Goal: Transaction & Acquisition: Book appointment/travel/reservation

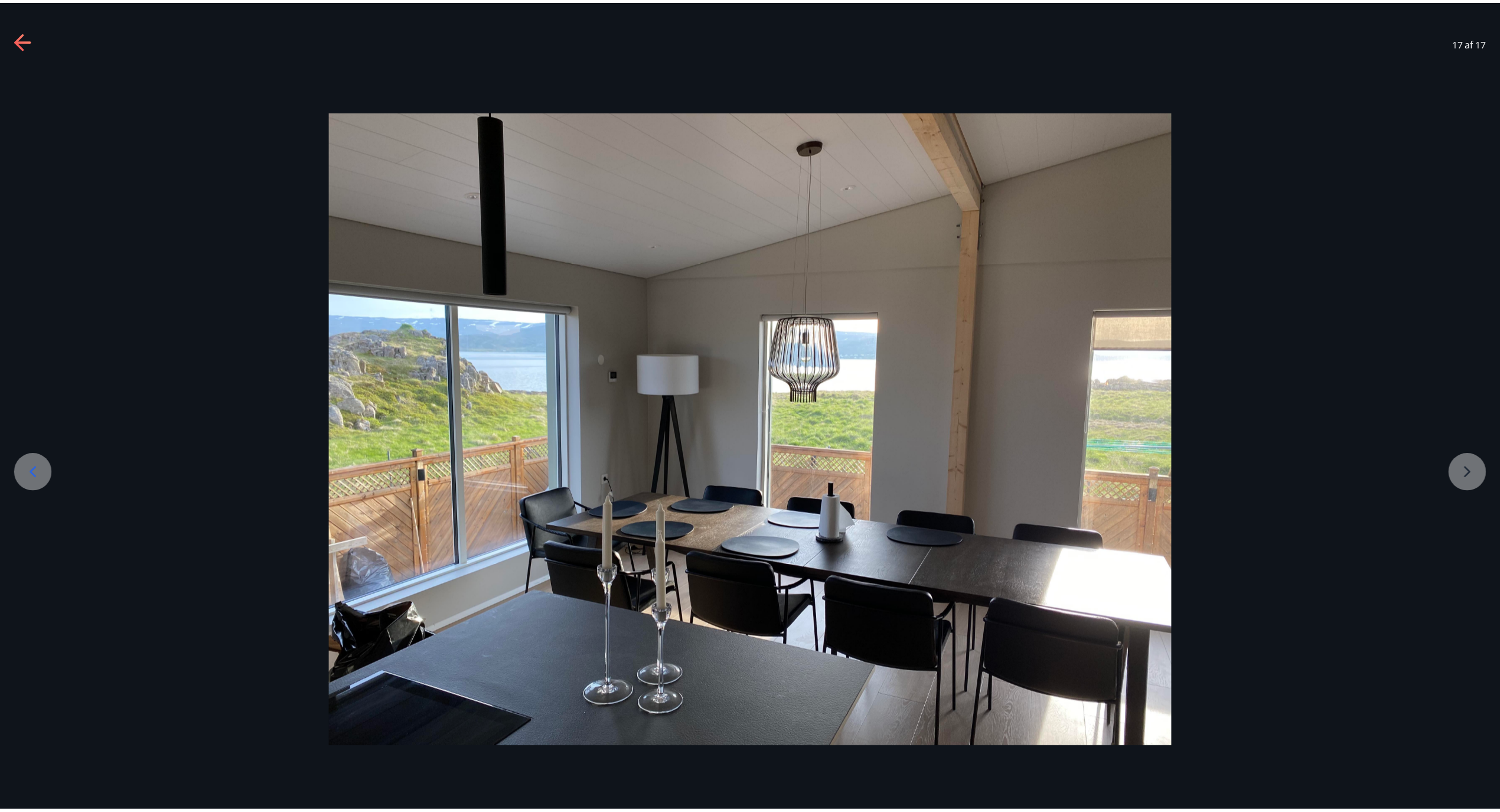
scroll to position [24, 0]
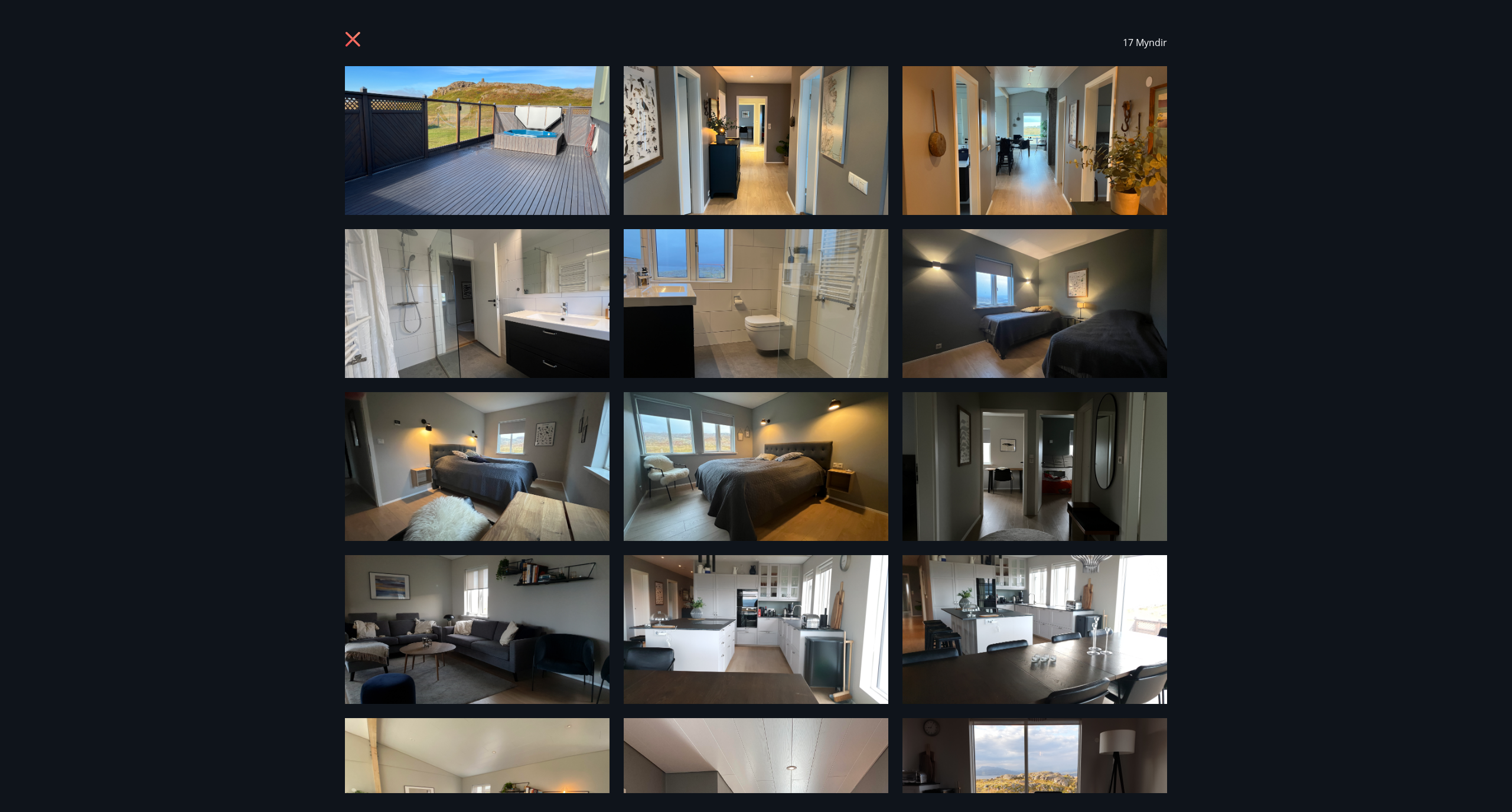
click at [350, 37] on icon at bounding box center [354, 41] width 19 height 19
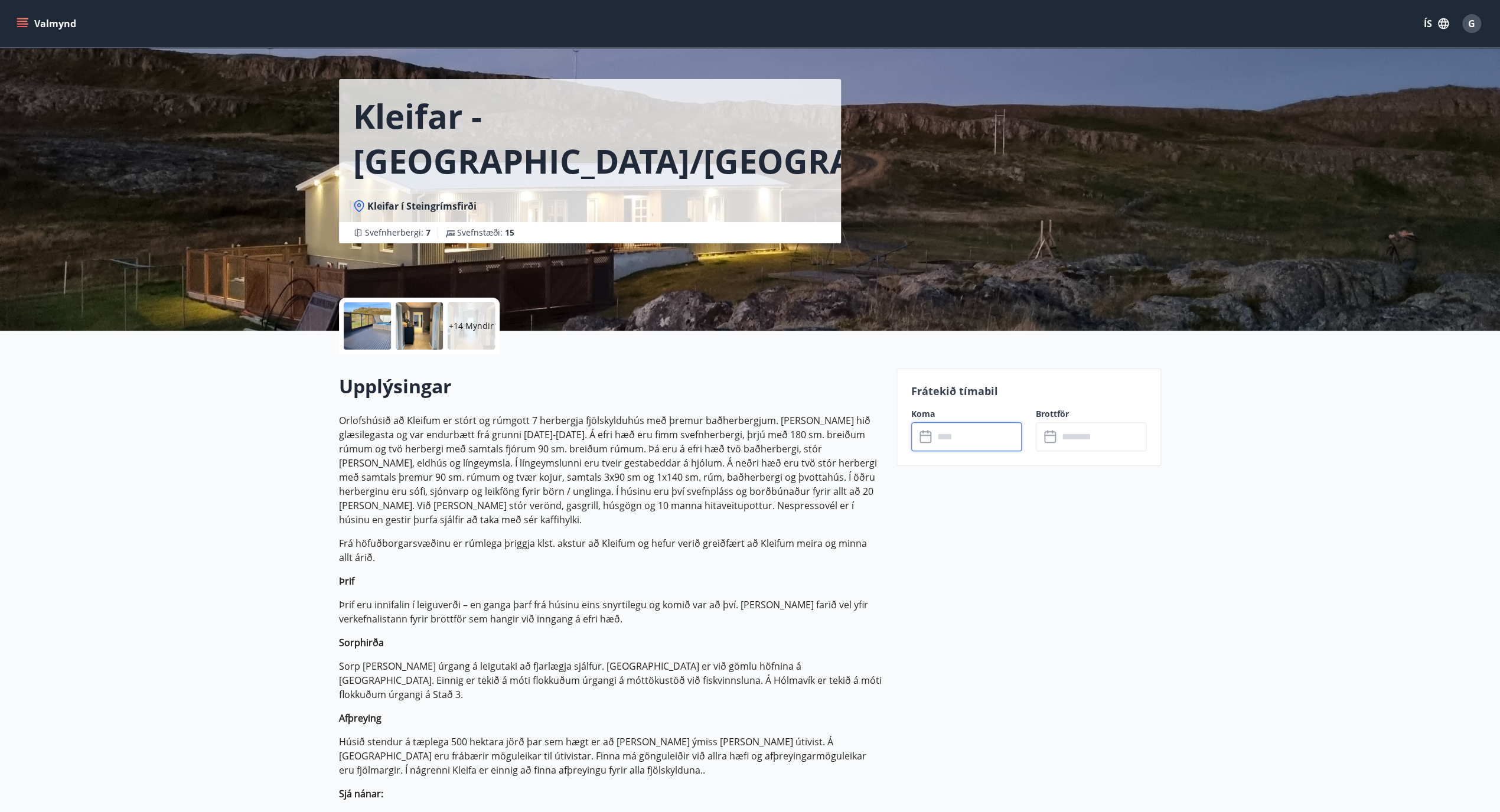
click at [942, 439] on input "text" at bounding box center [977, 437] width 88 height 29
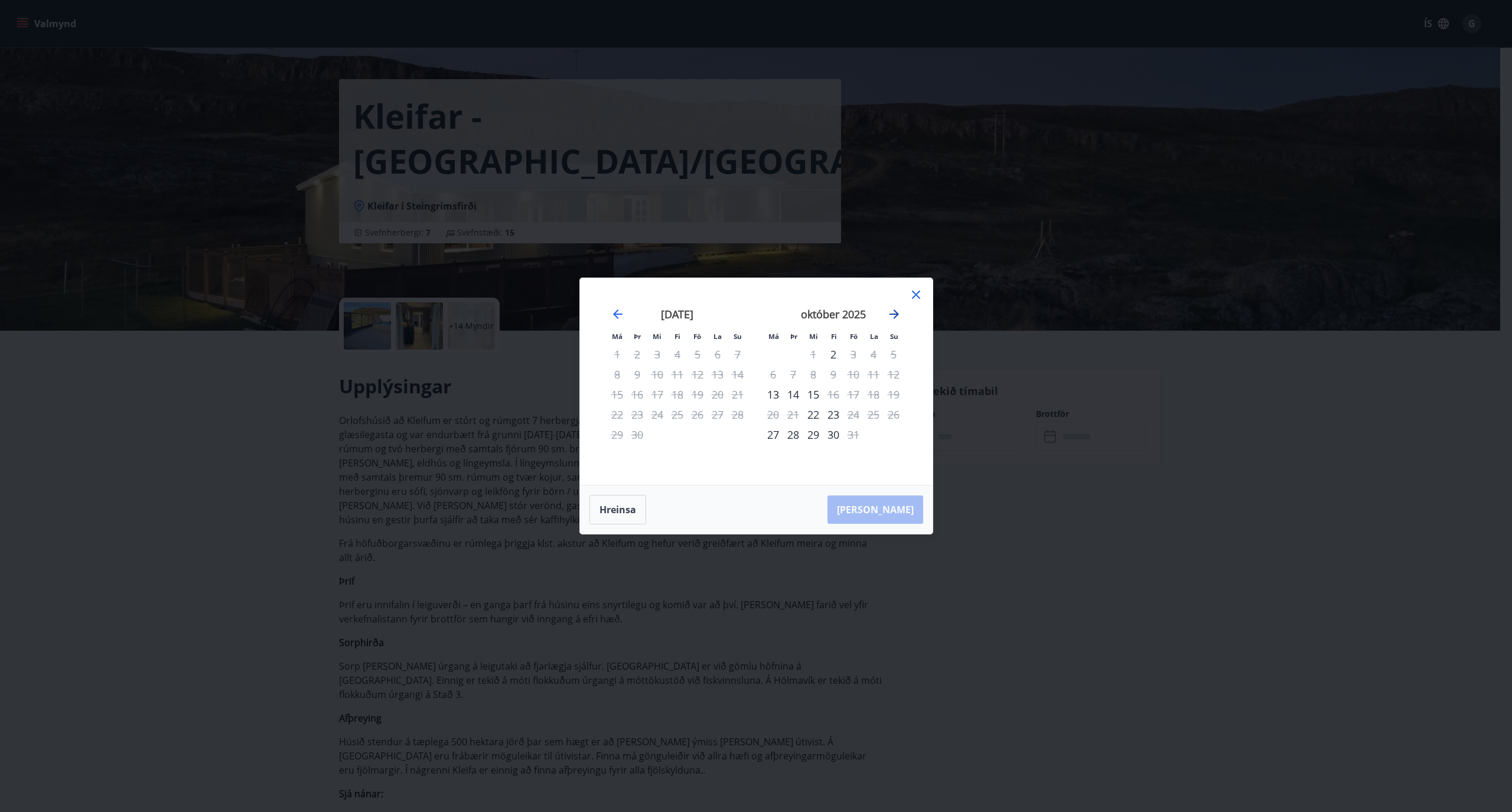
click at [893, 309] on icon "Move forward to switch to the next month." at bounding box center [894, 313] width 14 height 14
click at [893, 313] on icon "Move forward to switch to the next month." at bounding box center [894, 313] width 14 height 14
click at [830, 396] on div "18" at bounding box center [834, 394] width 20 height 20
click at [896, 394] on div "21" at bounding box center [893, 394] width 20 height 20
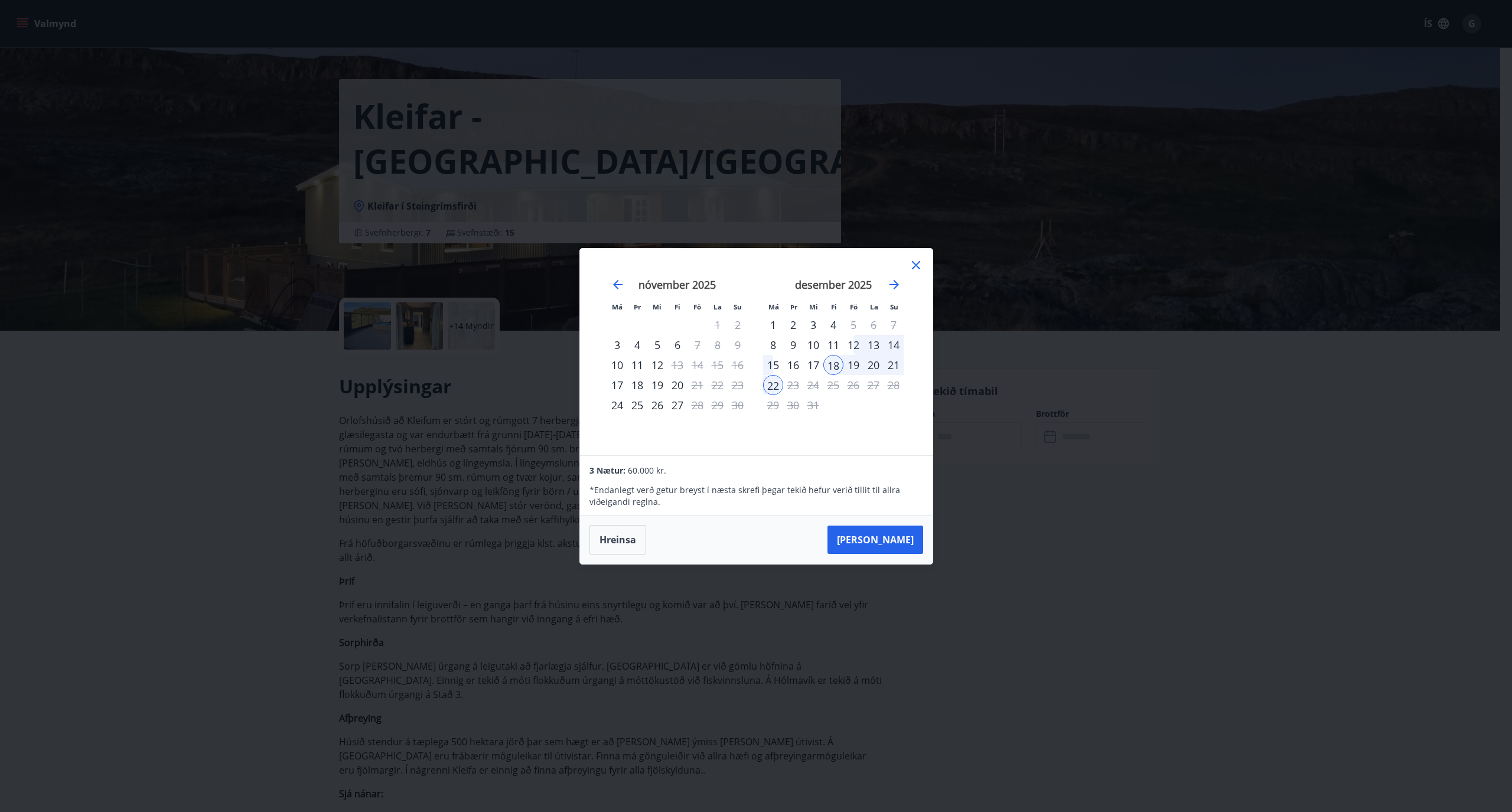
click at [832, 366] on div "18" at bounding box center [834, 365] width 20 height 20
click at [772, 389] on div "22" at bounding box center [773, 385] width 20 height 20
click at [888, 541] on button "[PERSON_NAME]" at bounding box center [876, 540] width 96 height 28
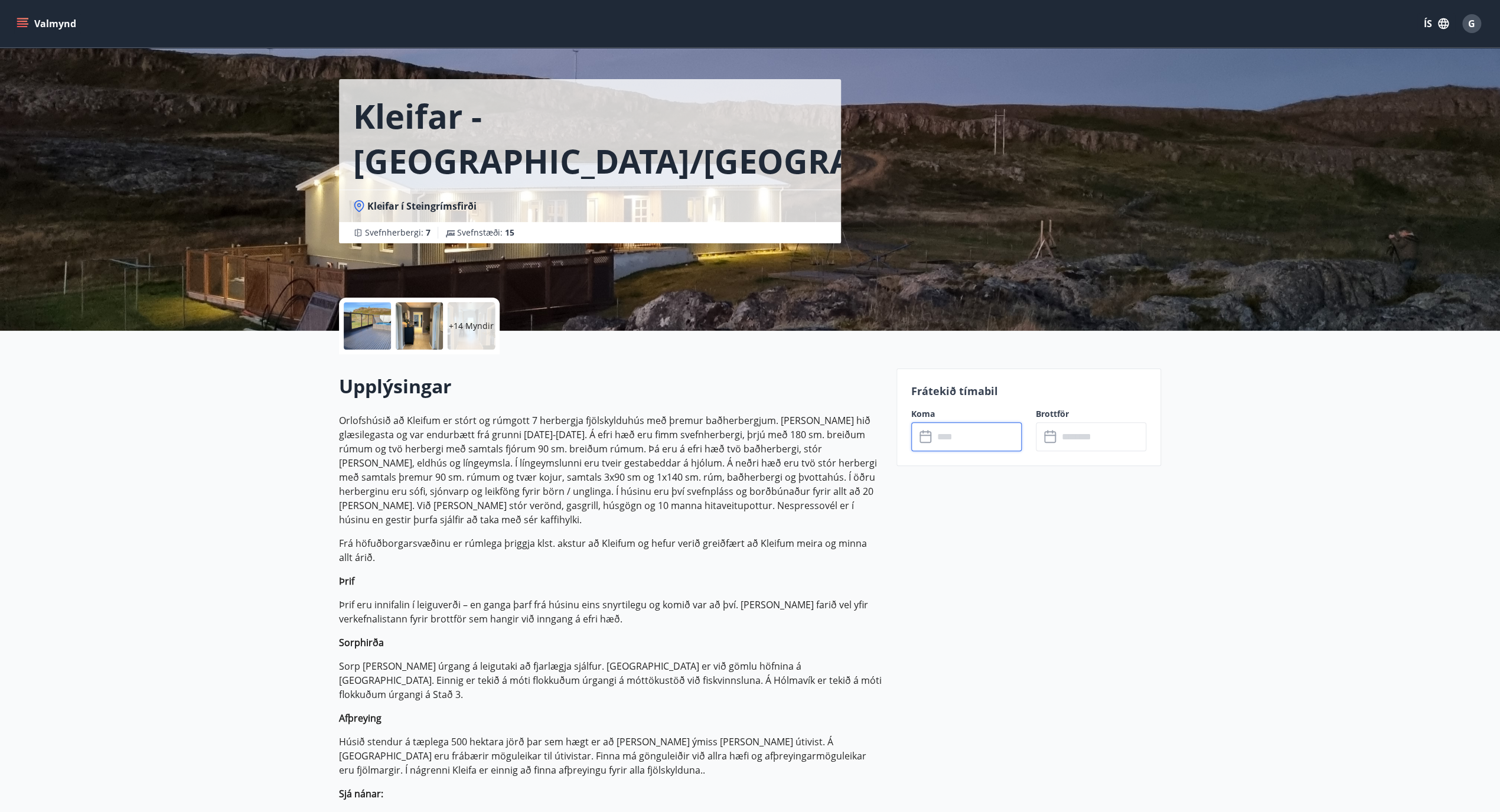
type input "******"
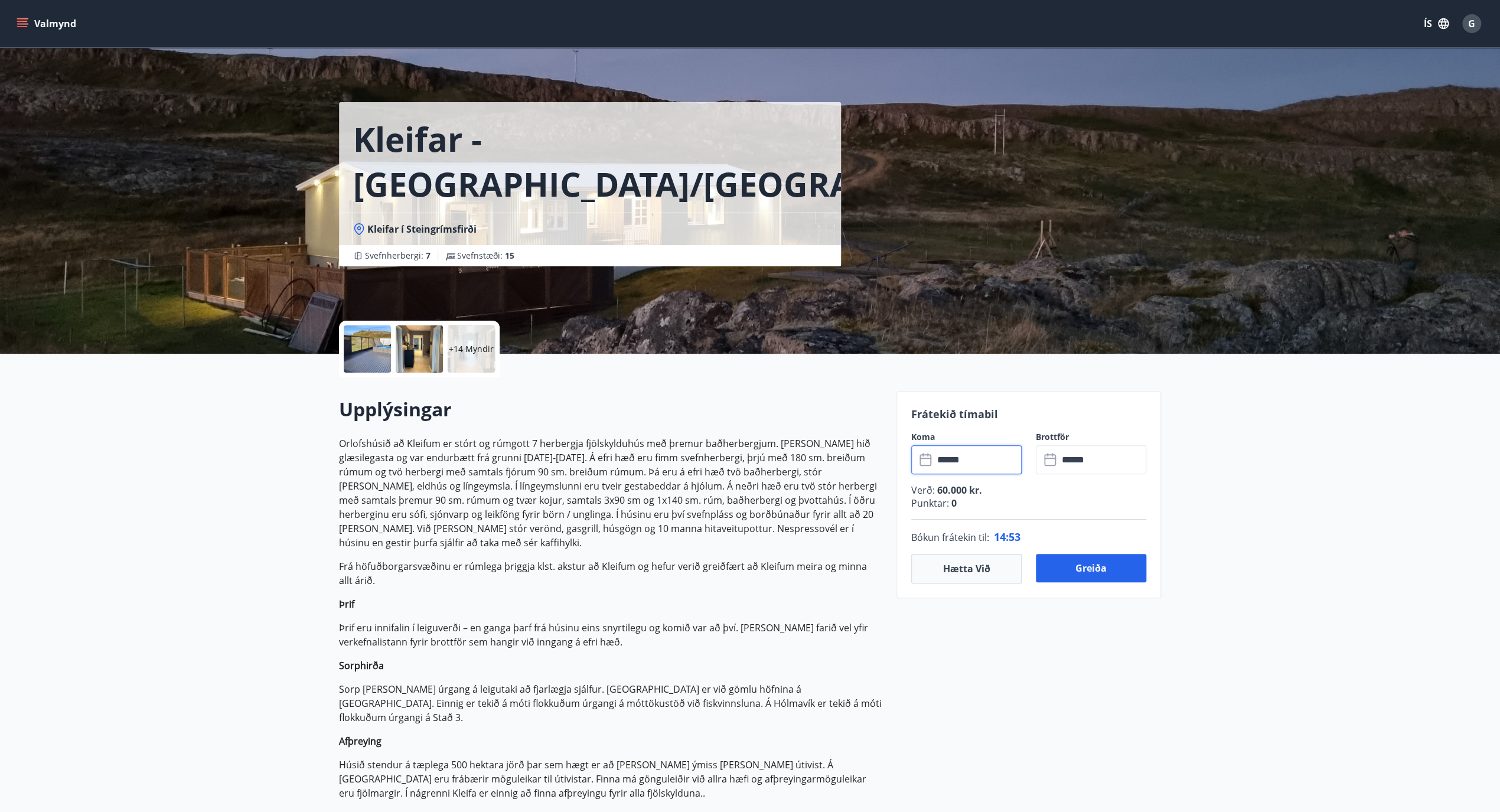
scroll to position [0, 0]
click at [970, 464] on input "******" at bounding box center [977, 460] width 88 height 29
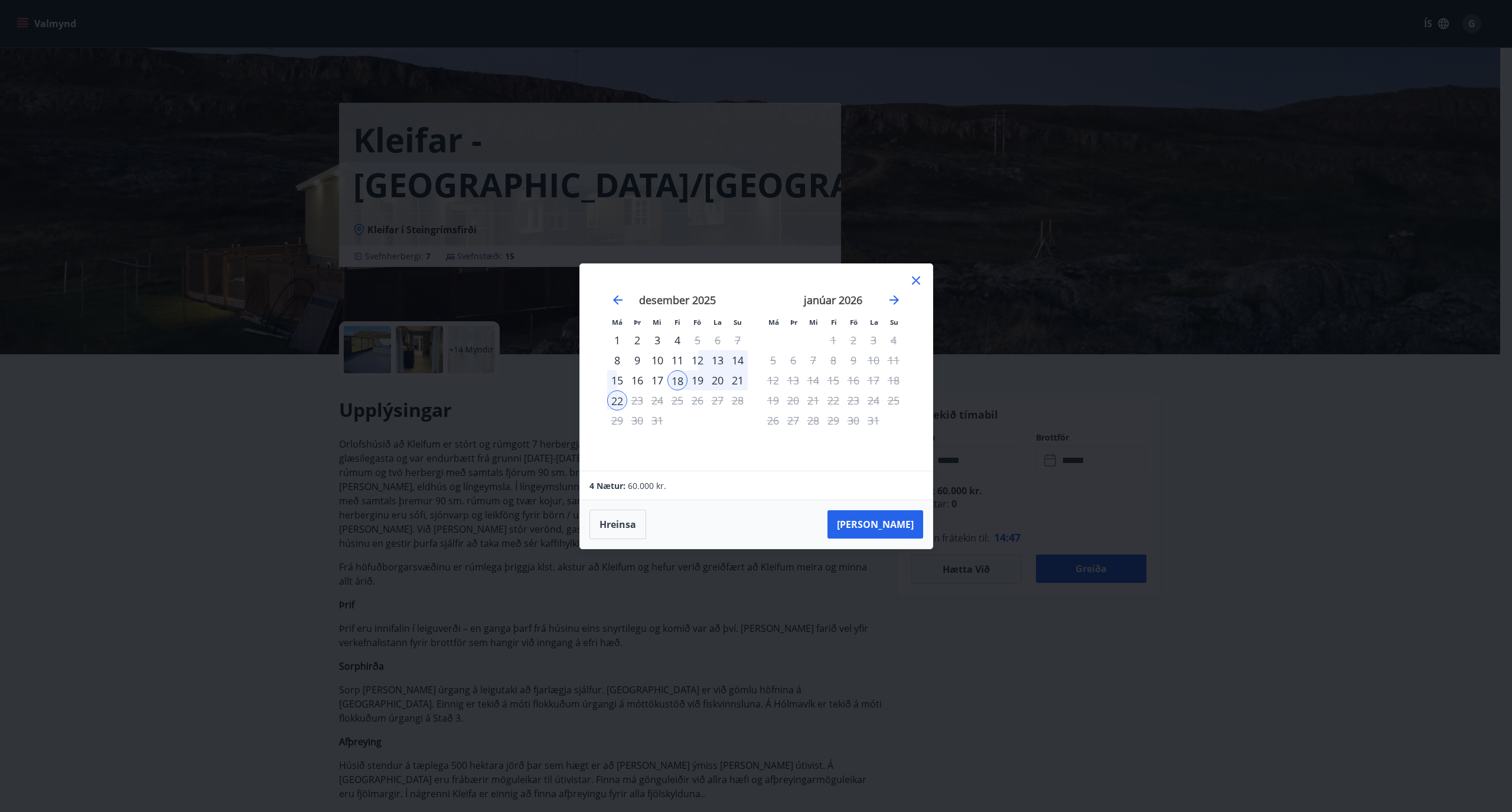
click at [677, 376] on div "18" at bounding box center [677, 380] width 20 height 20
click at [739, 378] on div "21" at bounding box center [738, 380] width 20 height 20
click at [737, 378] on div "21" at bounding box center [738, 380] width 20 height 20
click at [611, 399] on div "22" at bounding box center [617, 400] width 20 height 20
click at [661, 349] on div "3" at bounding box center [658, 340] width 20 height 20
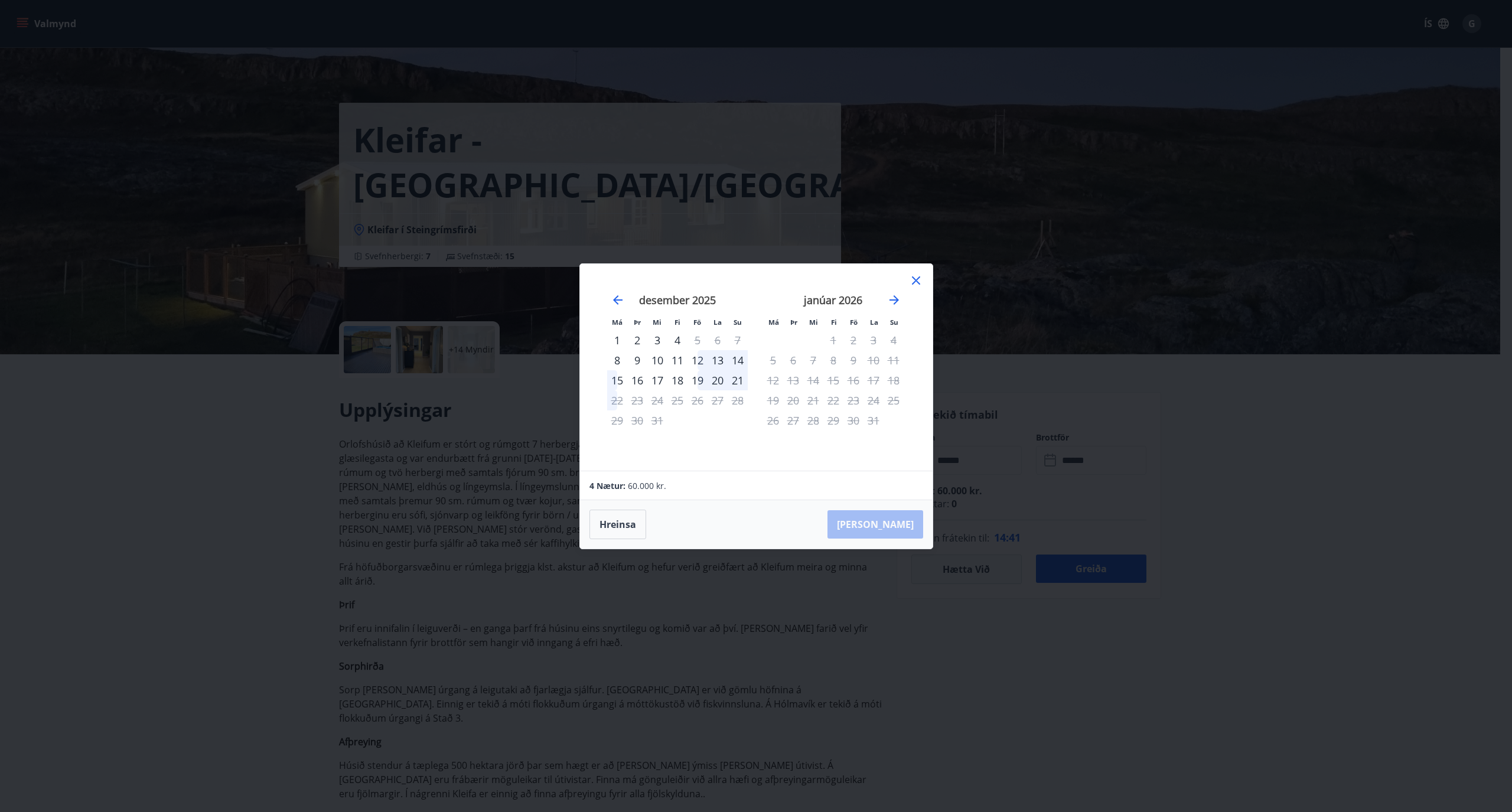
click at [658, 357] on div "10" at bounding box center [658, 361] width 20 height 20
click at [654, 351] on div "10" at bounding box center [658, 361] width 20 height 20
click at [680, 380] on div "18" at bounding box center [677, 380] width 20 height 20
click at [737, 382] on div "21" at bounding box center [738, 380] width 20 height 20
click at [676, 379] on div "18" at bounding box center [677, 380] width 20 height 20
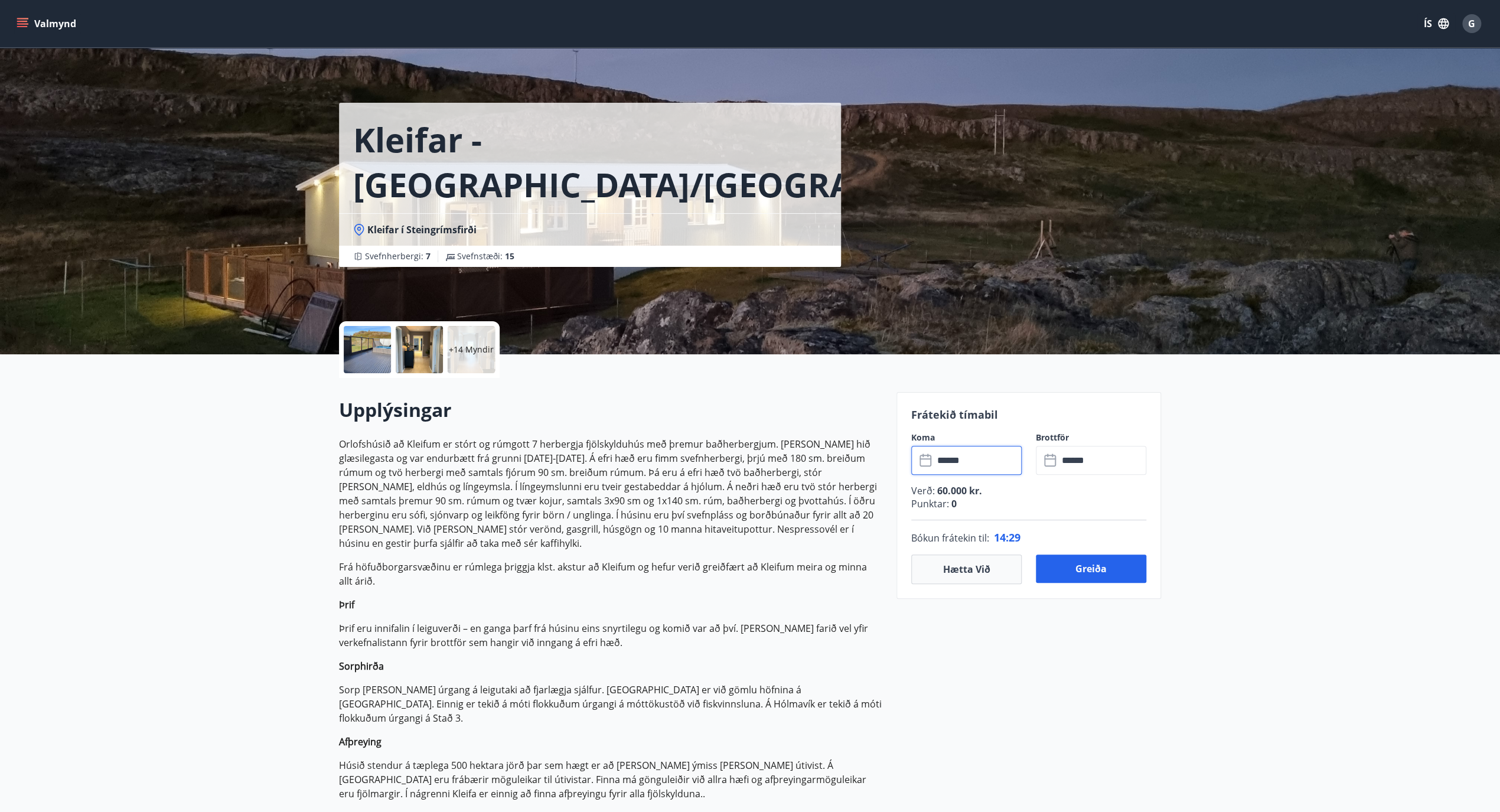
click at [956, 469] on input "******" at bounding box center [977, 460] width 88 height 29
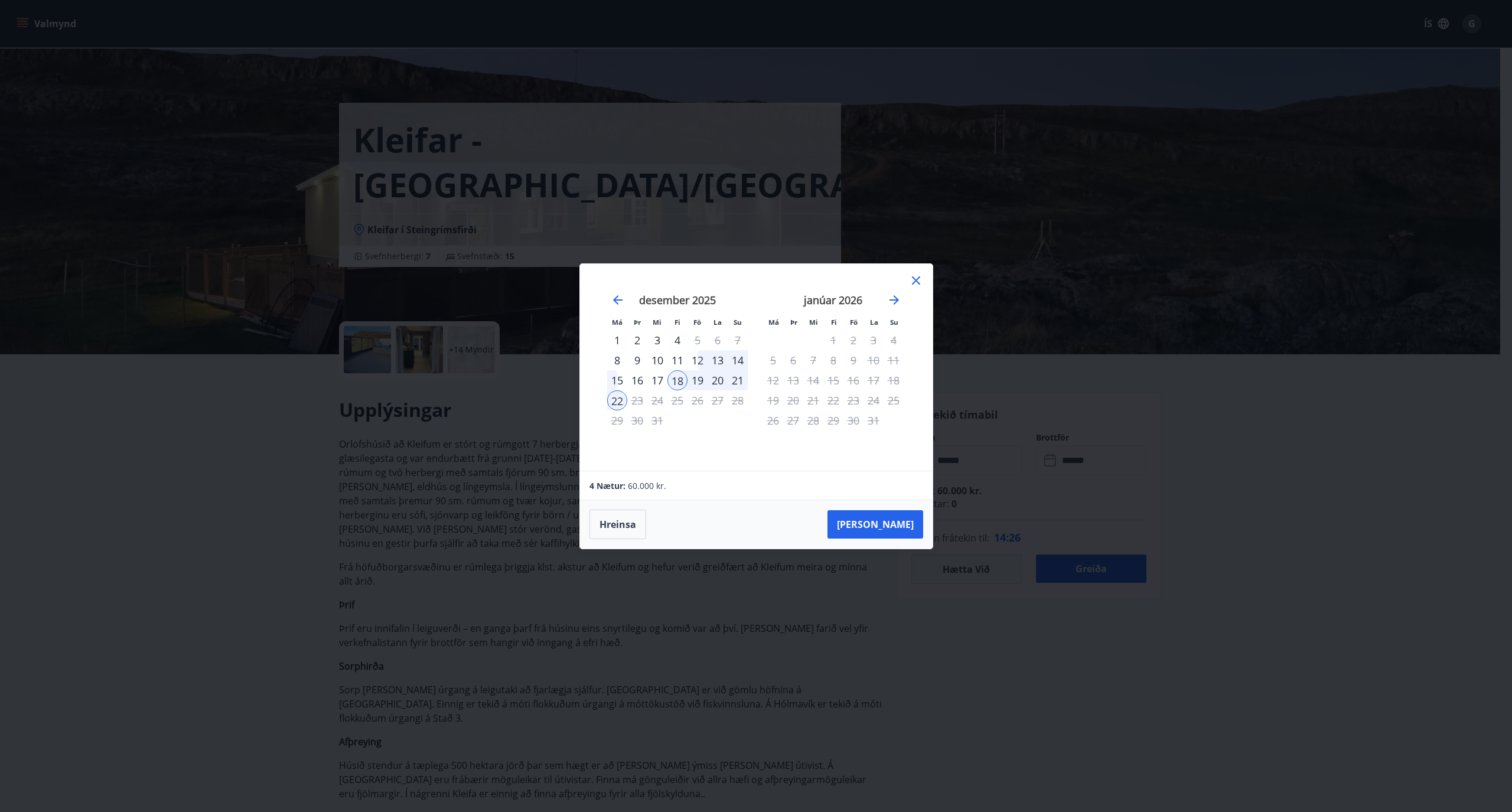
click at [675, 375] on div "18" at bounding box center [677, 380] width 20 height 20
click at [736, 378] on div "21" at bounding box center [738, 380] width 20 height 20
click at [679, 377] on div "18" at bounding box center [677, 380] width 20 height 20
click at [734, 377] on div "21" at bounding box center [738, 380] width 20 height 20
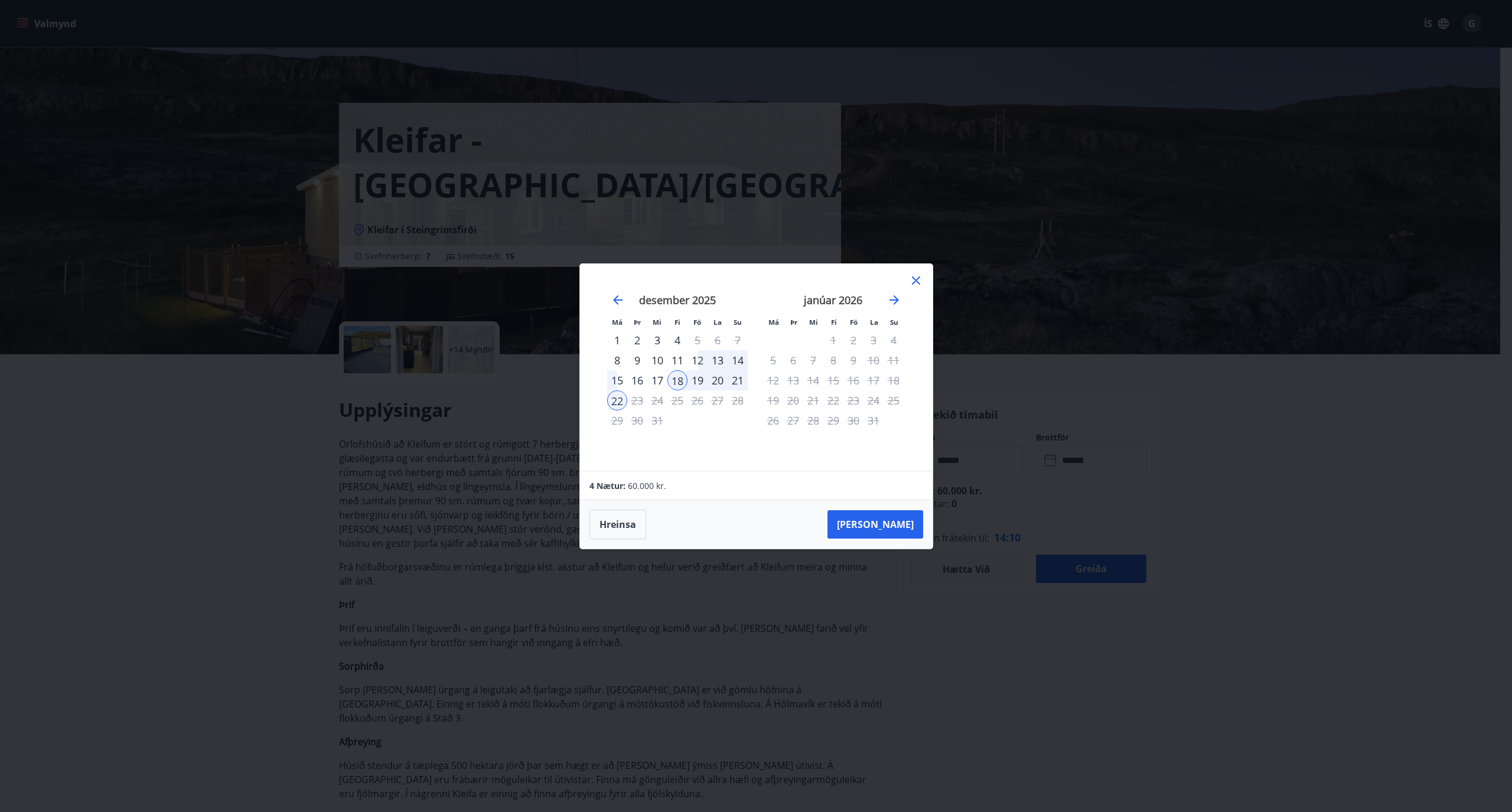
click at [658, 382] on div "17" at bounding box center [658, 380] width 20 height 20
click at [737, 381] on div "21" at bounding box center [738, 380] width 20 height 20
click at [737, 380] on div "21" at bounding box center [738, 380] width 20 height 20
click at [638, 376] on div "16" at bounding box center [637, 380] width 20 height 20
click at [617, 395] on div "22" at bounding box center [617, 400] width 20 height 20
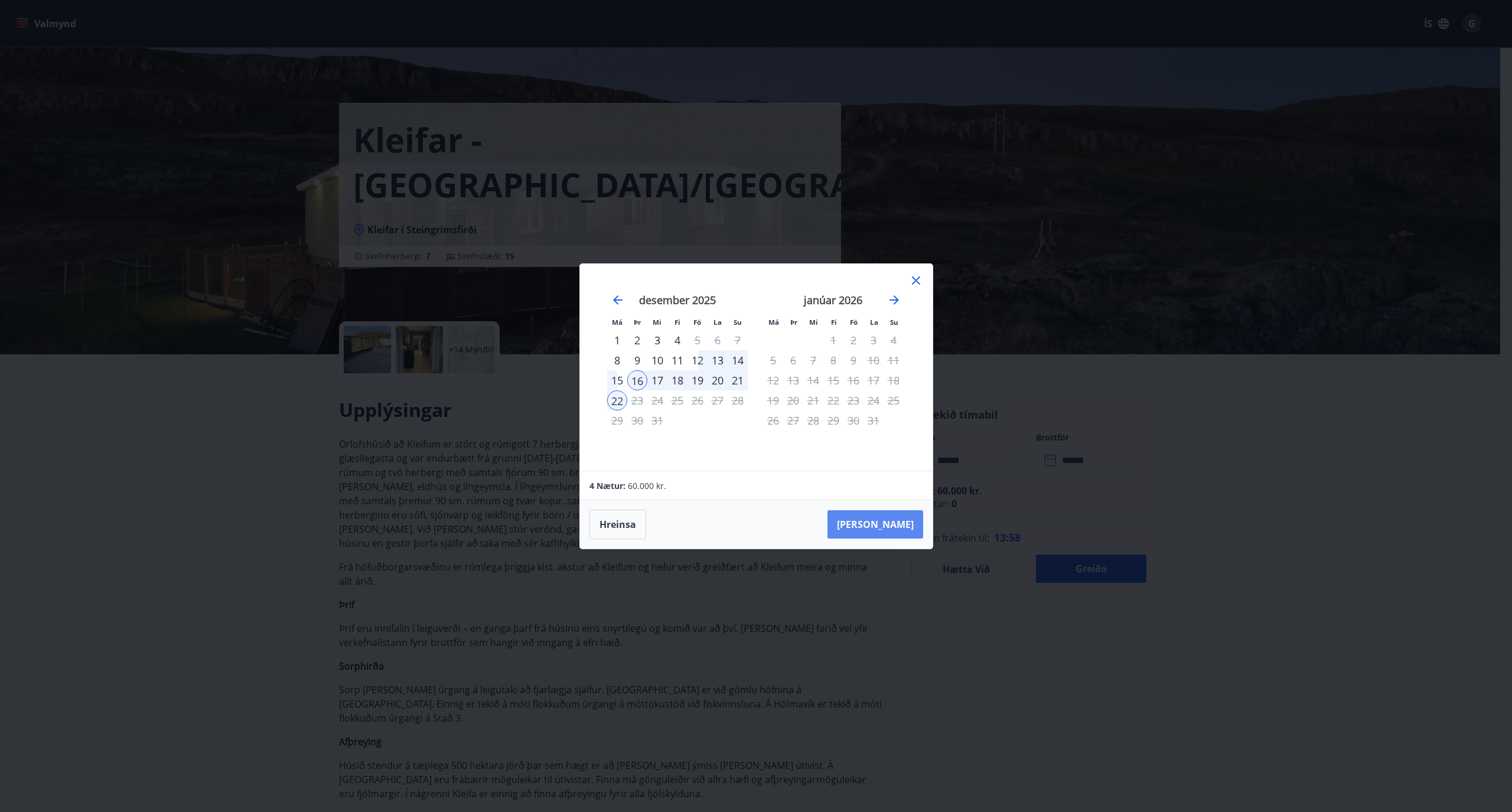
click at [884, 528] on button "[PERSON_NAME]" at bounding box center [876, 524] width 96 height 28
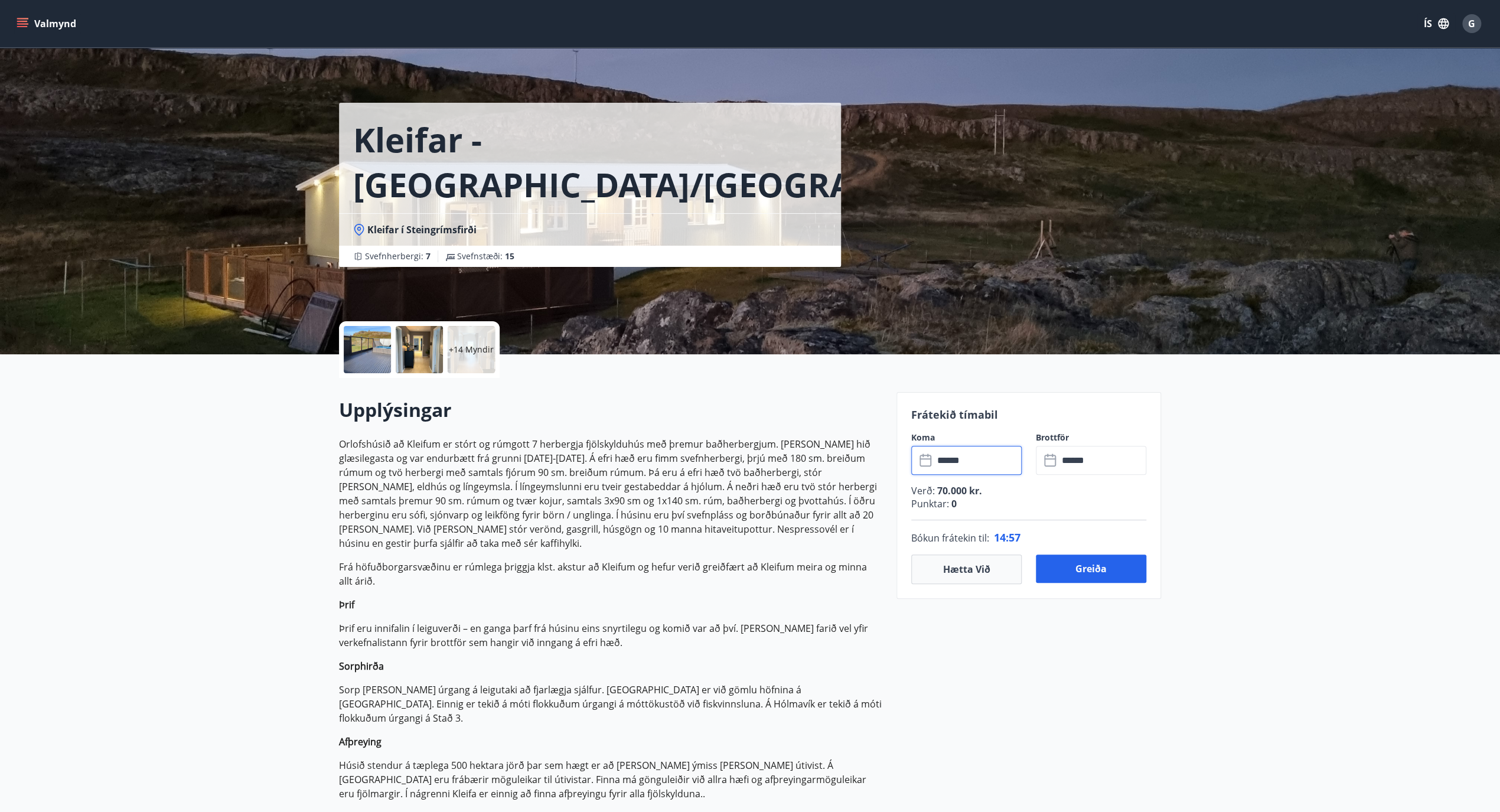
click at [996, 462] on input "******" at bounding box center [977, 460] width 88 height 29
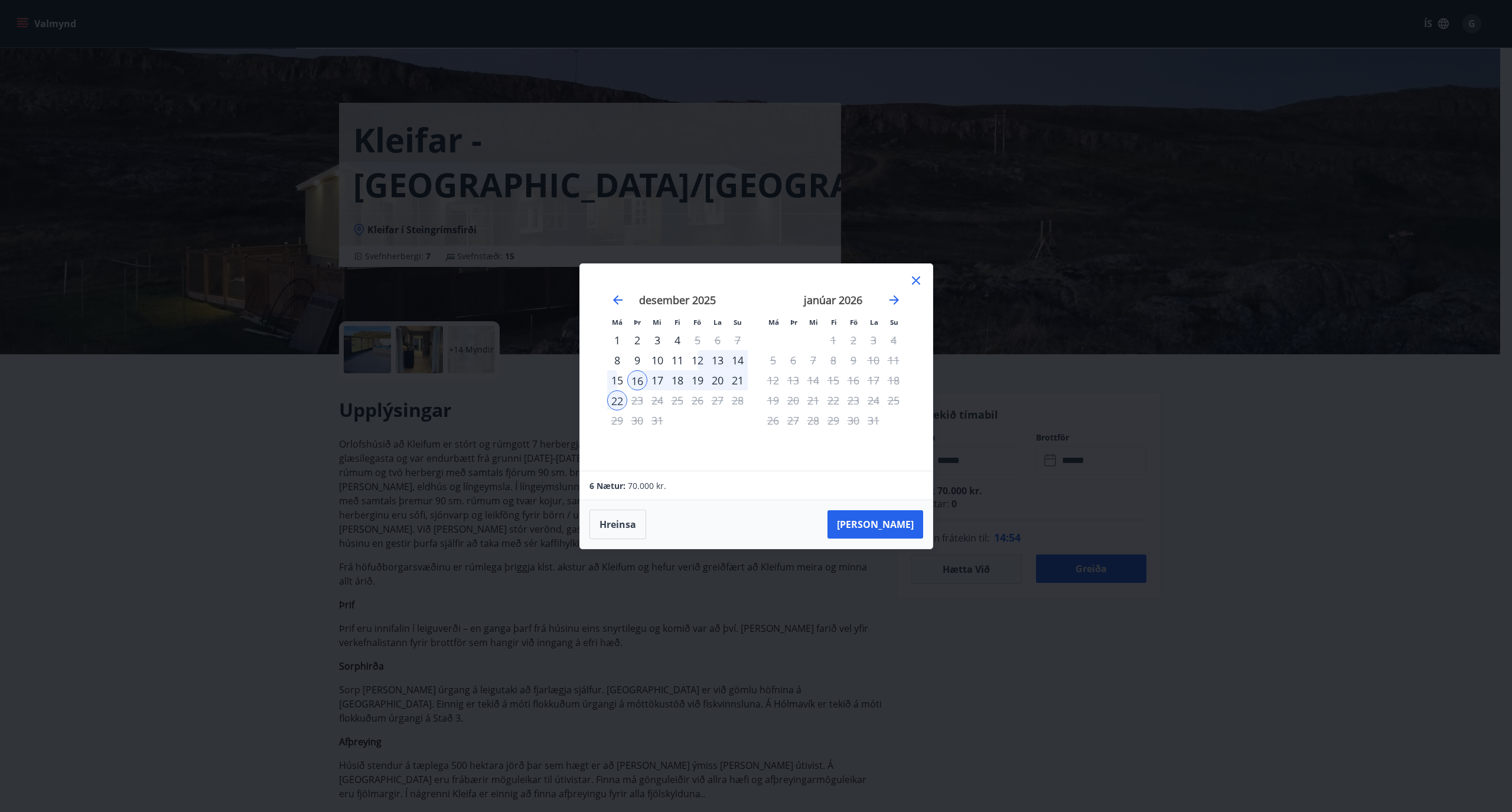
click at [696, 380] on div "19" at bounding box center [697, 380] width 20 height 20
click at [619, 399] on div "22" at bounding box center [617, 400] width 20 height 20
click at [897, 520] on button "[PERSON_NAME]" at bounding box center [876, 524] width 96 height 28
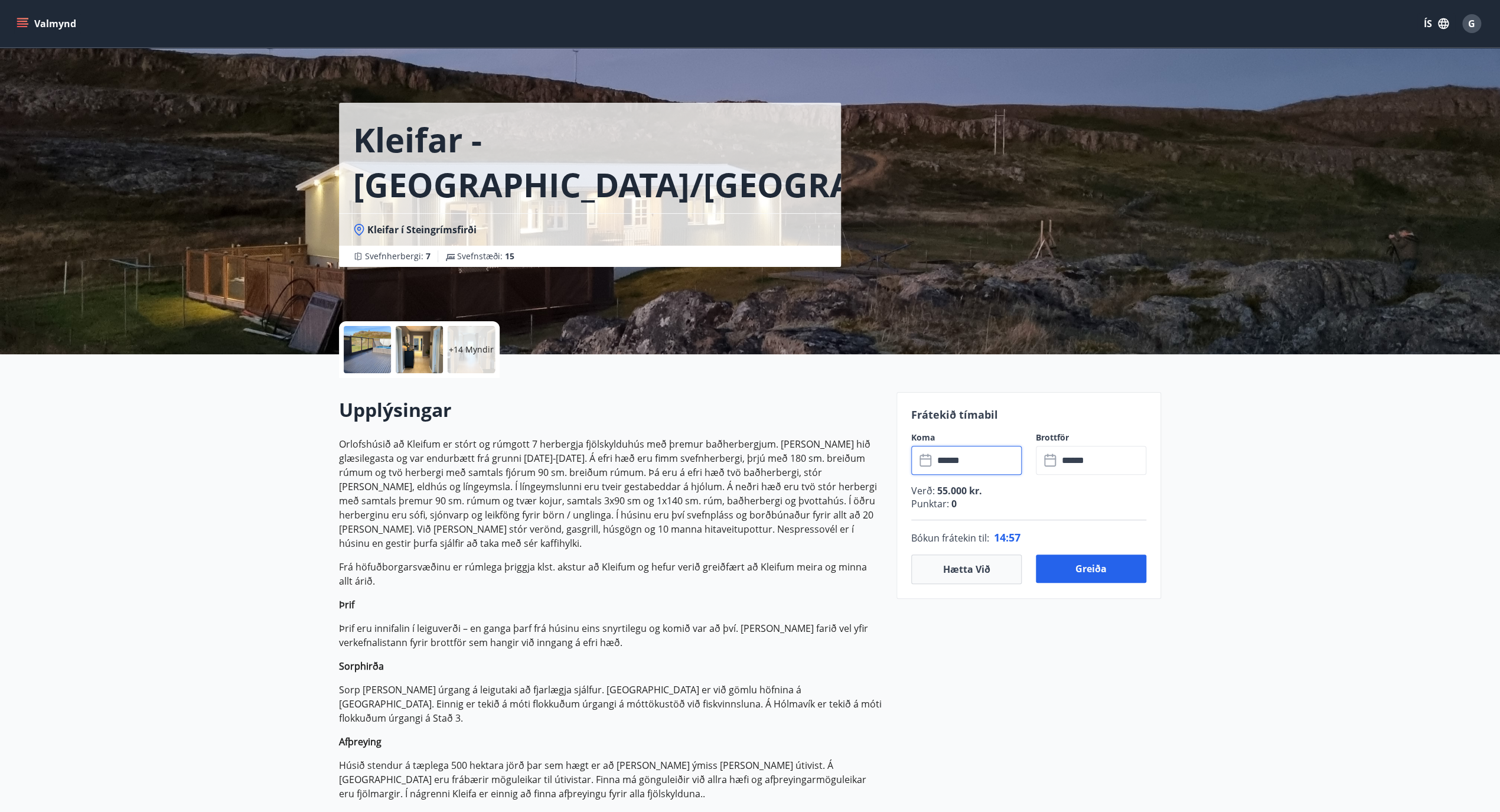
click at [975, 460] on input "******" at bounding box center [977, 460] width 88 height 29
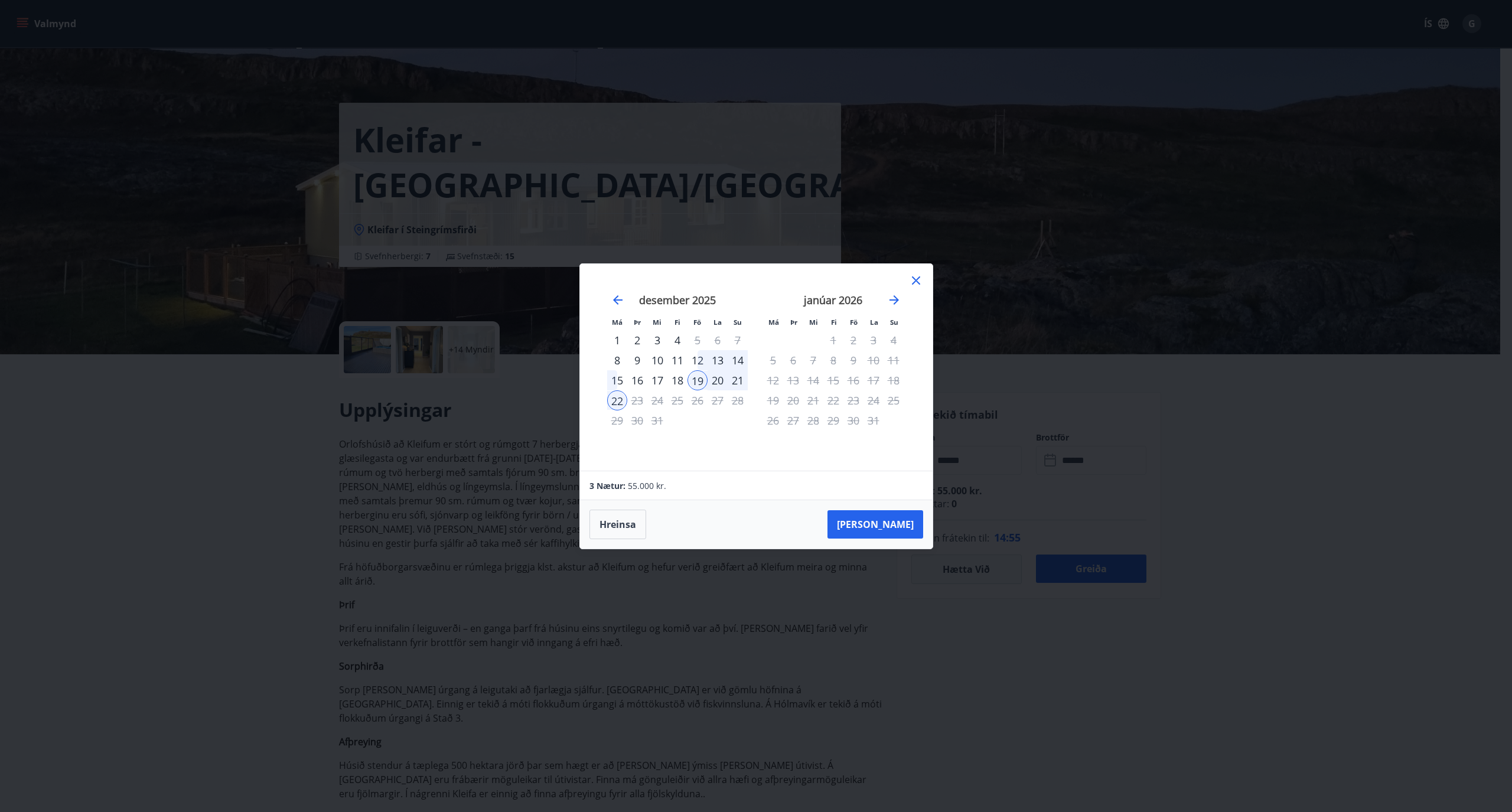
click at [679, 377] on div "18" at bounding box center [677, 380] width 20 height 20
click at [739, 380] on div "21" at bounding box center [738, 380] width 20 height 20
click at [677, 377] on div "18" at bounding box center [677, 380] width 20 height 20
click at [734, 380] on div "21" at bounding box center [738, 380] width 20 height 20
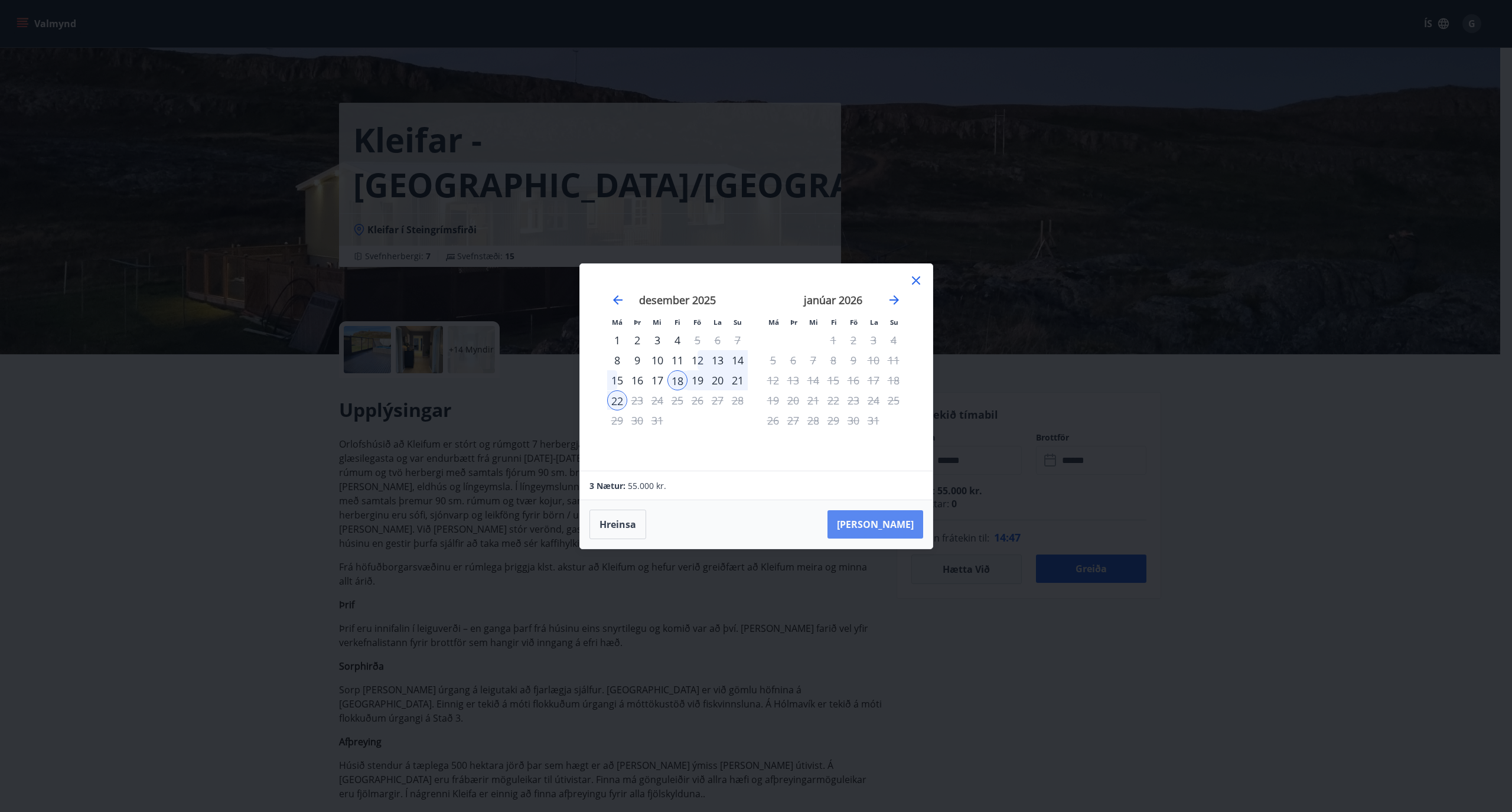
click at [888, 528] on button "[PERSON_NAME]" at bounding box center [876, 524] width 96 height 28
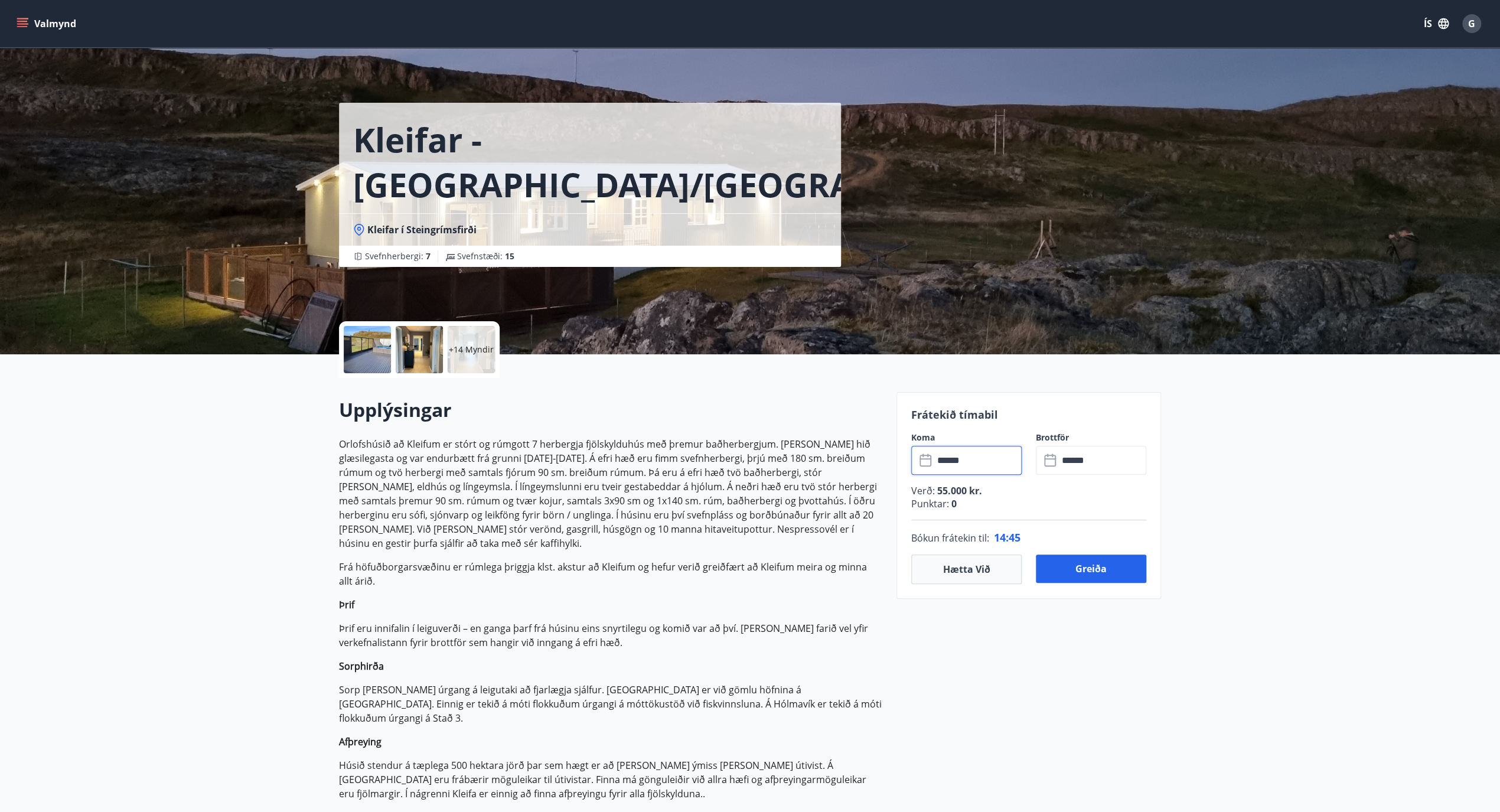
type input "******"
click at [1055, 566] on button "Greiða" at bounding box center [1092, 569] width 111 height 28
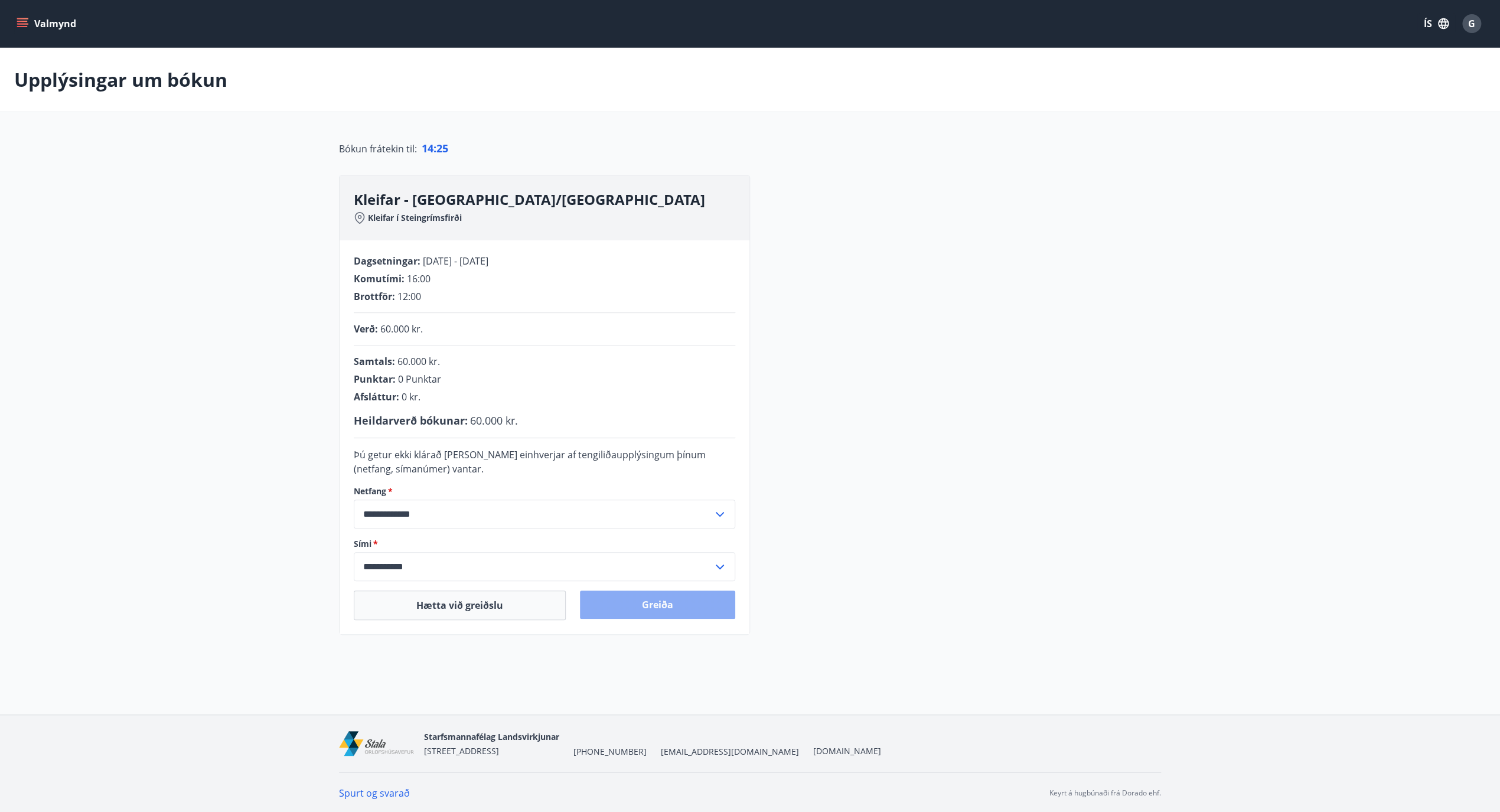
click at [638, 604] on button "Greiða" at bounding box center [657, 604] width 155 height 28
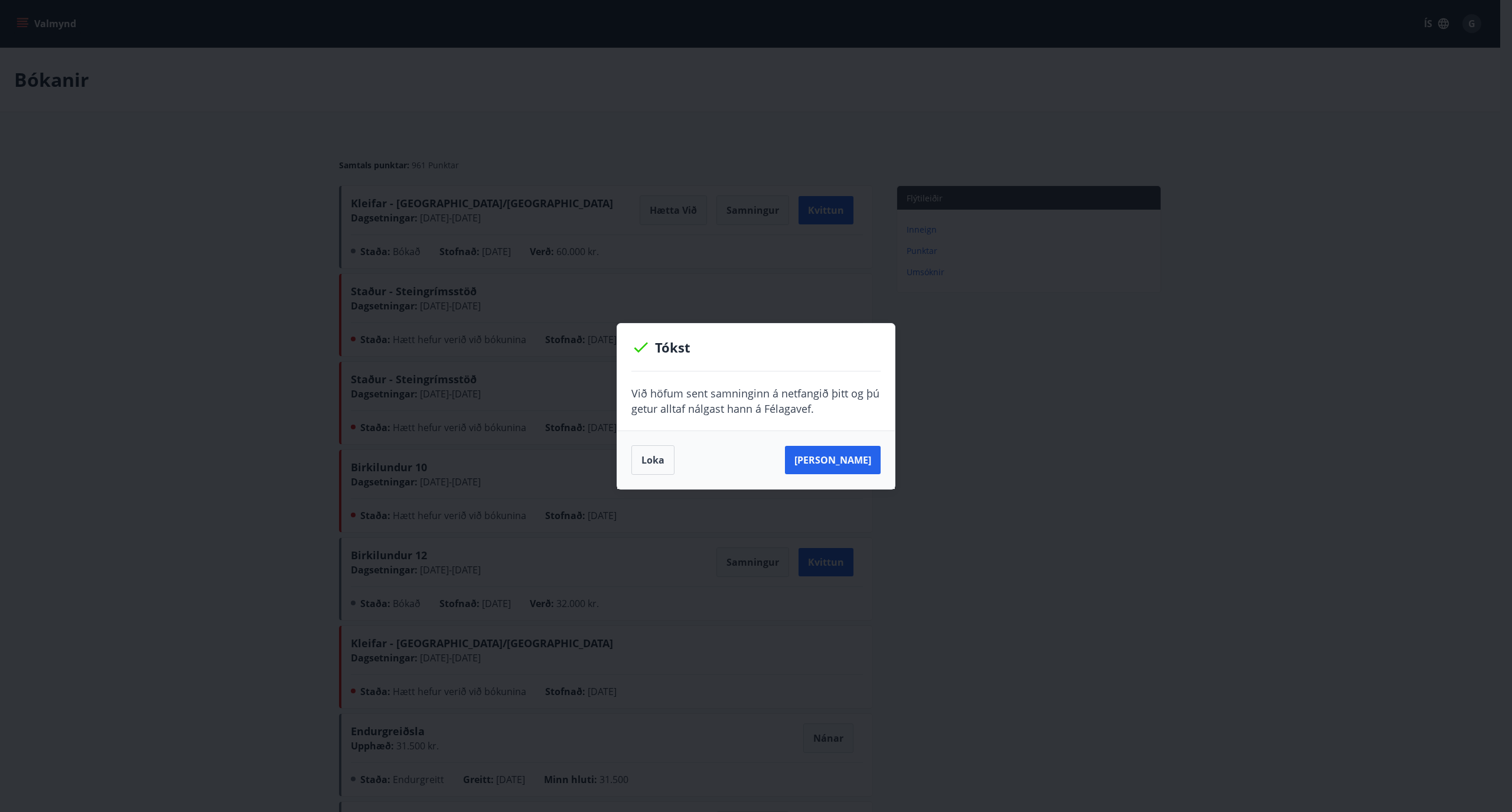
click at [980, 466] on div "Tókst Við höfum sent samninginn á netfangið þitt og þú getur alltaf nálgast [PE…" at bounding box center [756, 406] width 1512 height 812
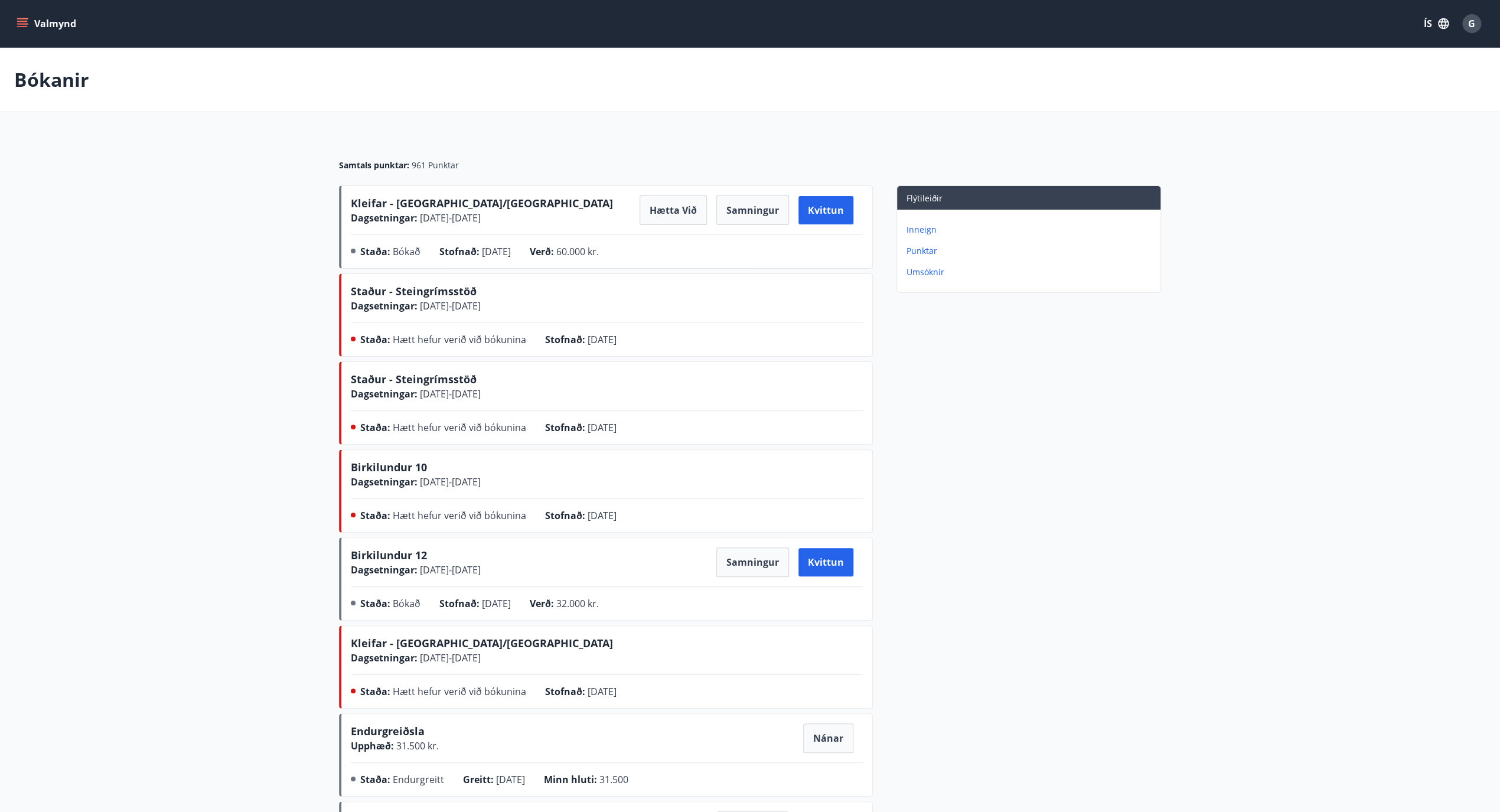
click at [665, 213] on button "Hætta við" at bounding box center [672, 210] width 67 height 30
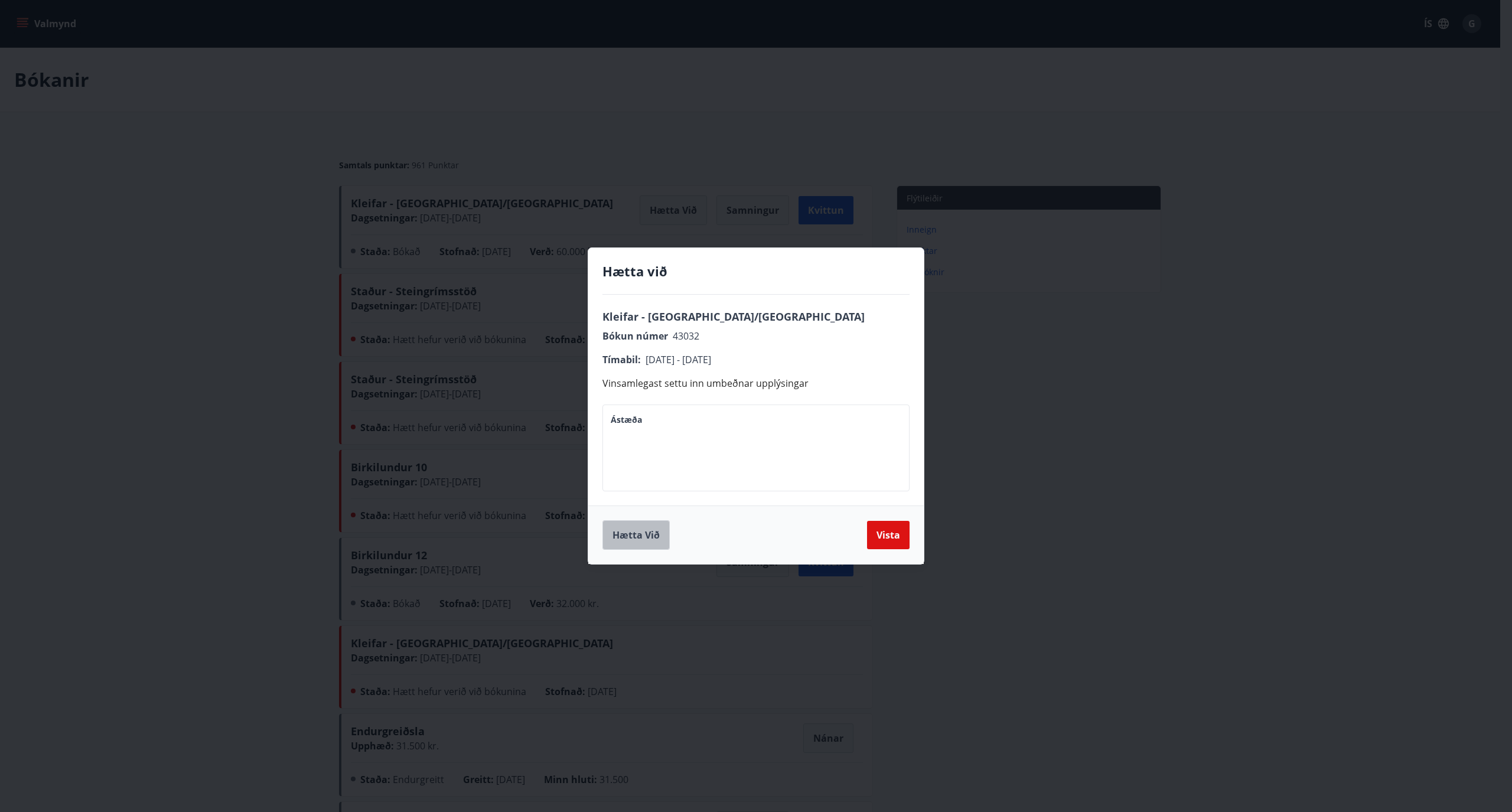
click at [646, 532] on button "Hætta við" at bounding box center [635, 535] width 67 height 30
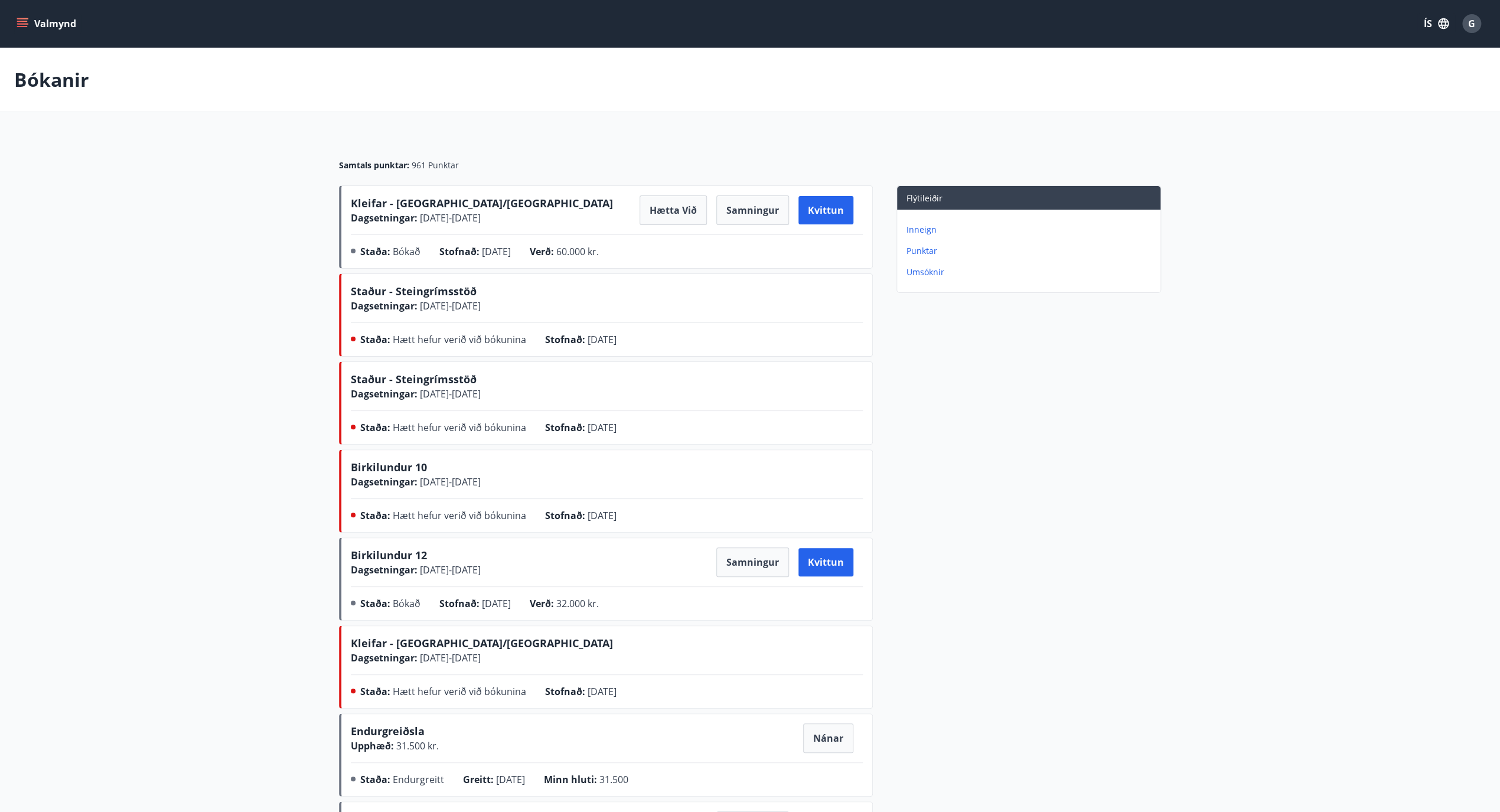
click at [680, 208] on button "Hætta við" at bounding box center [672, 210] width 67 height 30
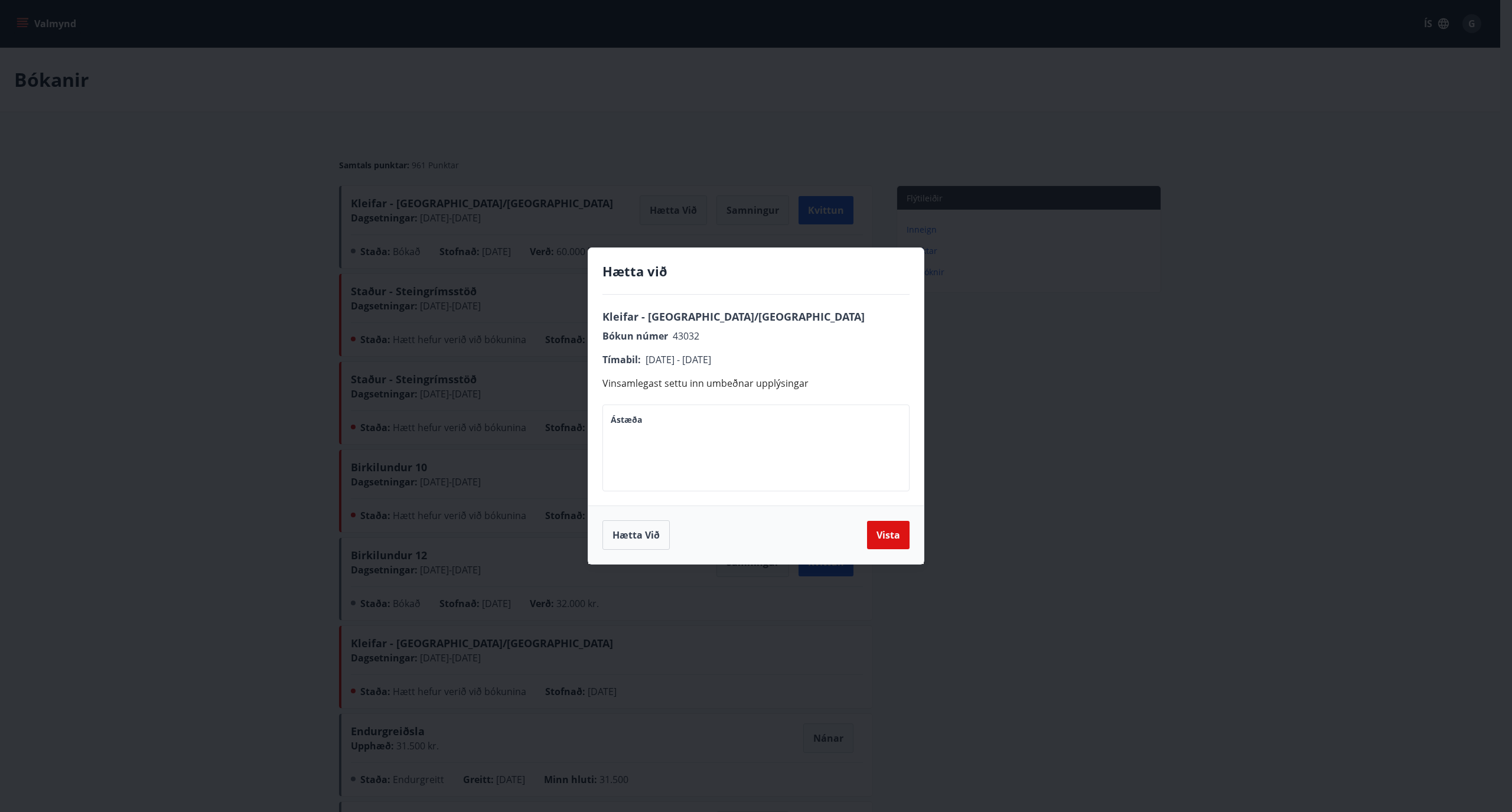
click at [644, 427] on textarea "Ástæða" at bounding box center [755, 447] width 290 height 67
type textarea "**********"
click at [888, 532] on button "Vista" at bounding box center [888, 535] width 42 height 28
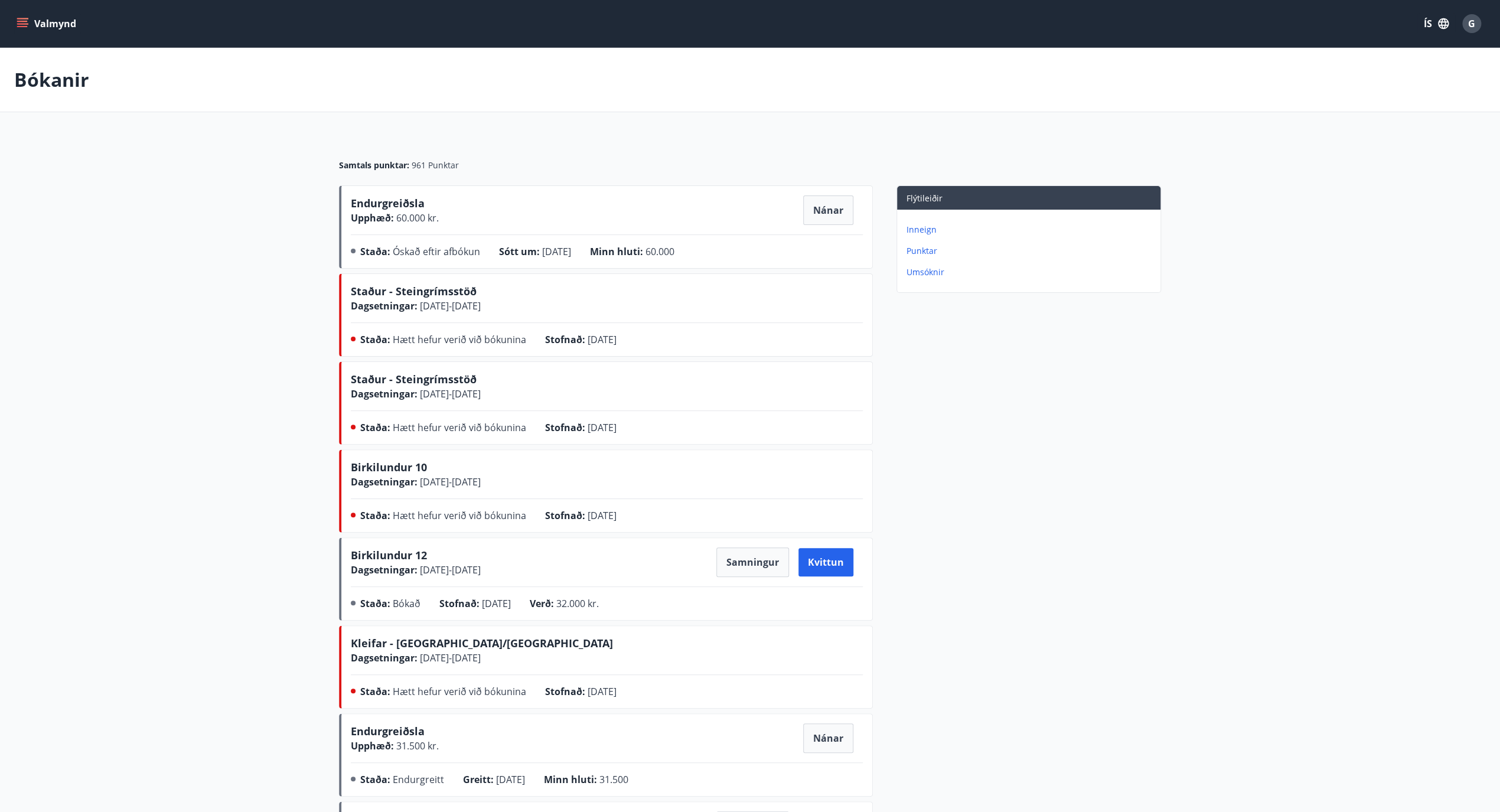
click at [26, 25] on icon "menu" at bounding box center [22, 23] width 12 height 12
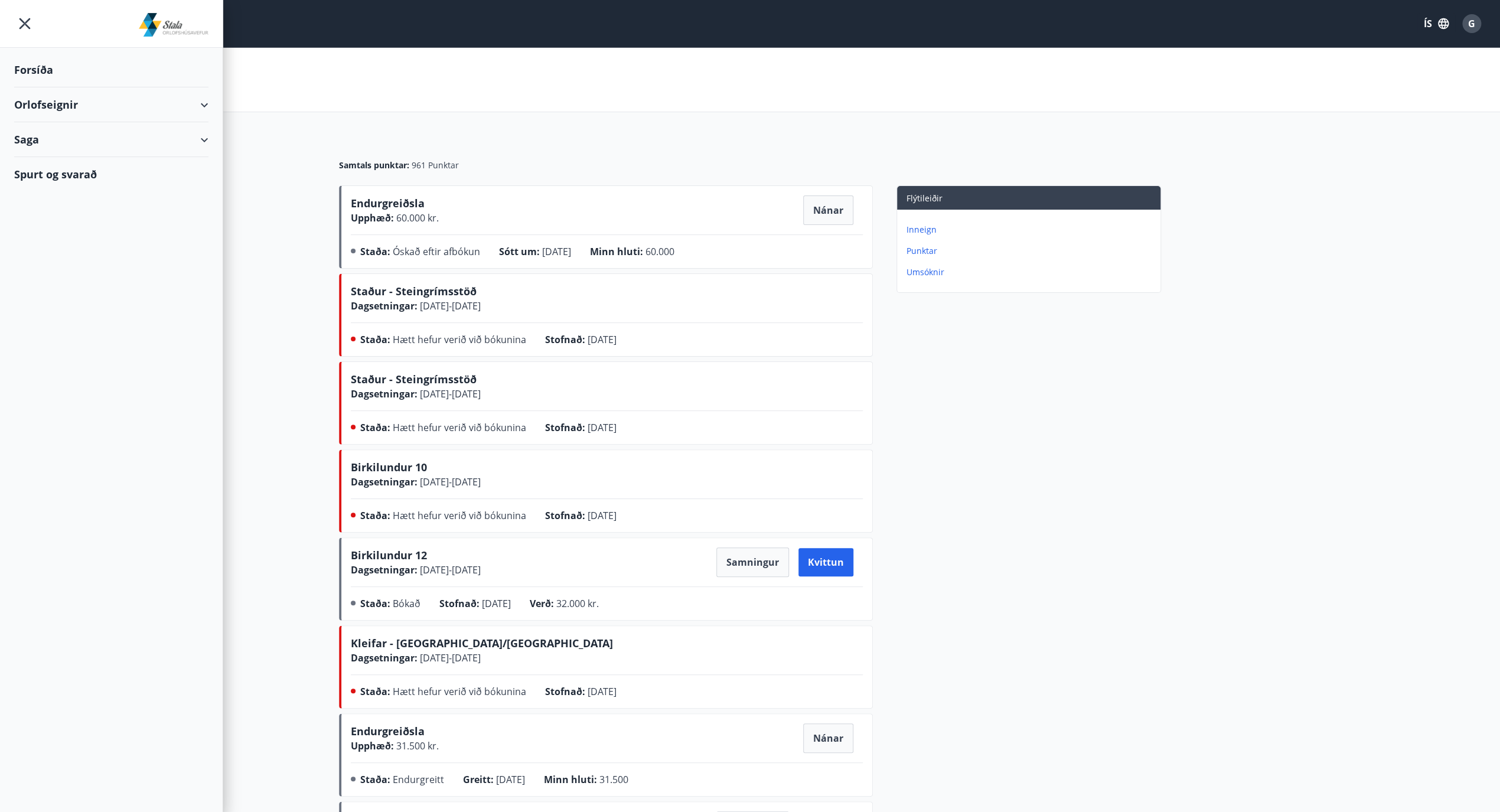
click at [26, 25] on icon "menu" at bounding box center [26, 24] width 12 height 12
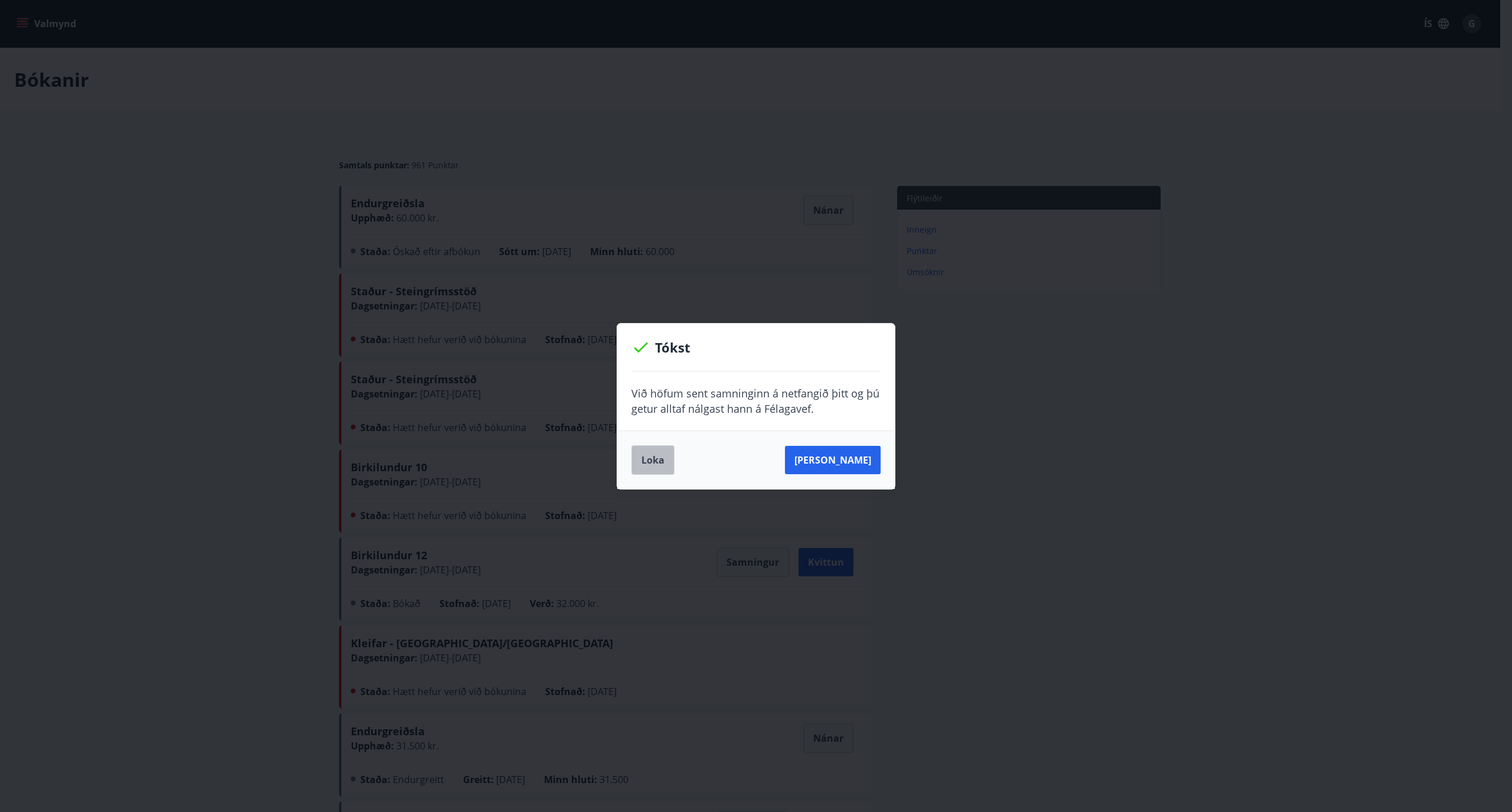
click at [643, 459] on button "Loka" at bounding box center [653, 461] width 43 height 30
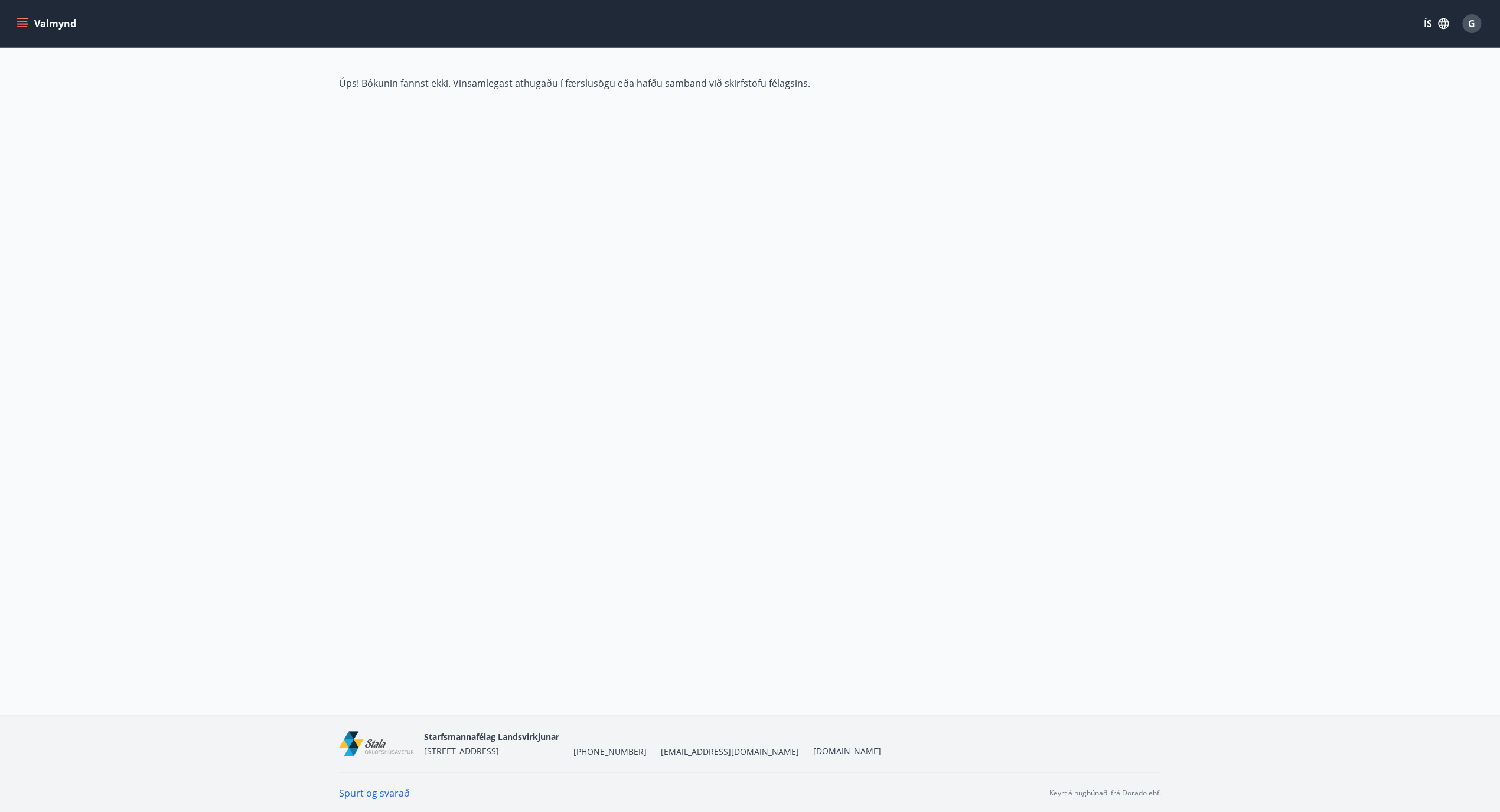
click at [33, 18] on button "Valmynd" at bounding box center [47, 24] width 67 height 21
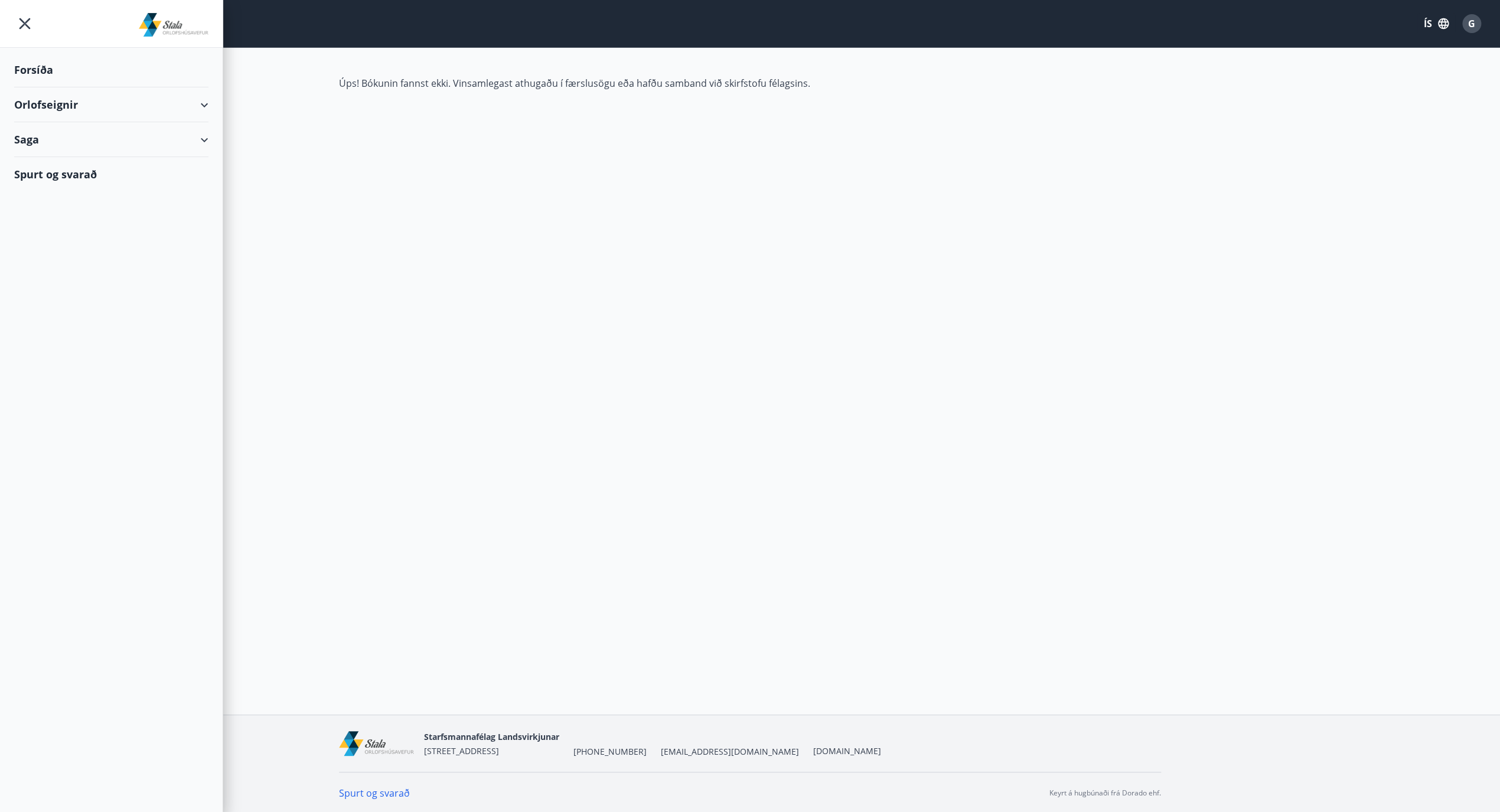
click at [42, 106] on div "Orlofseignir" at bounding box center [111, 105] width 194 height 35
click at [42, 140] on div "Framboð" at bounding box center [112, 135] width 175 height 25
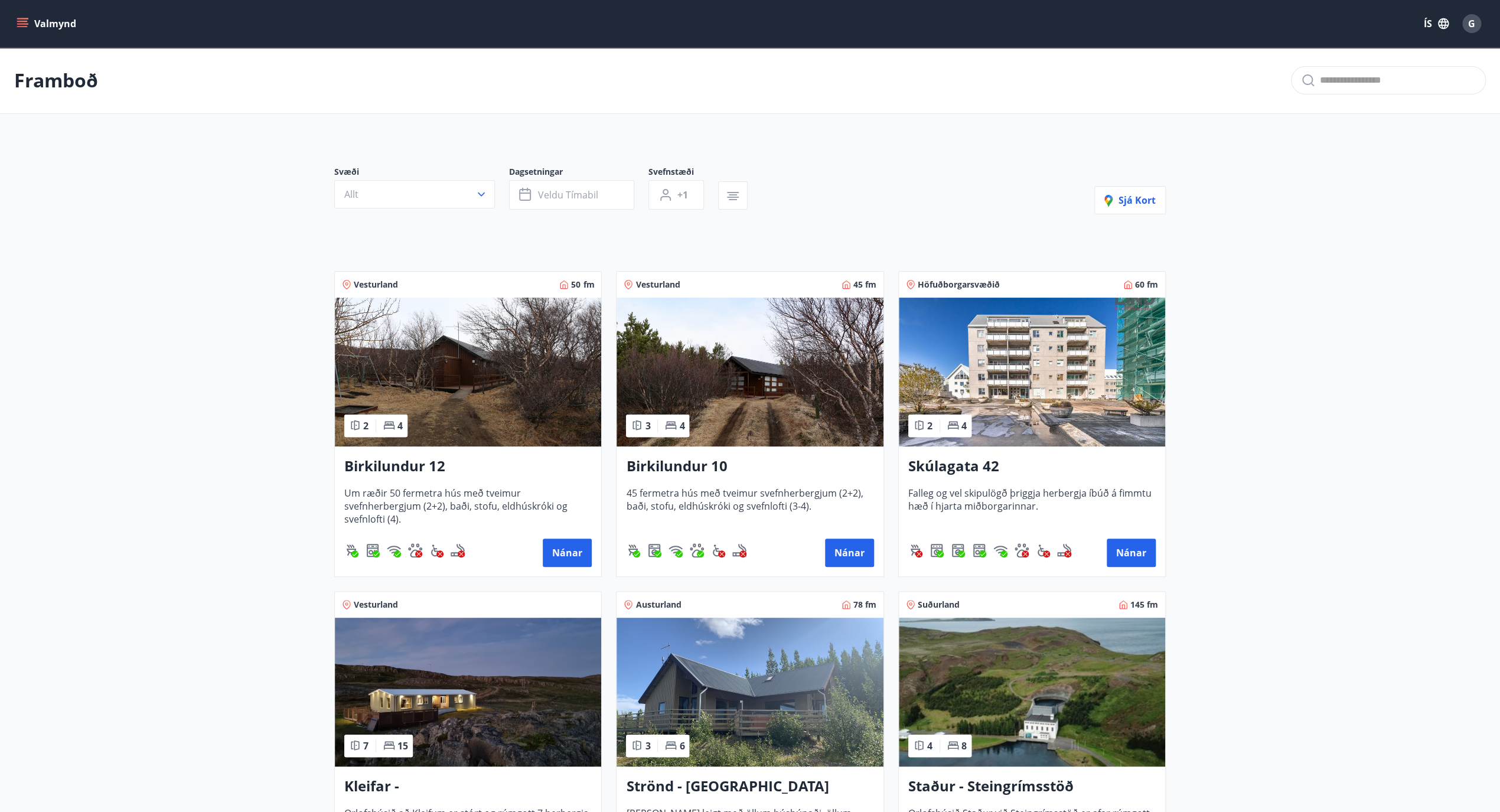
click at [503, 705] on img at bounding box center [468, 692] width 266 height 149
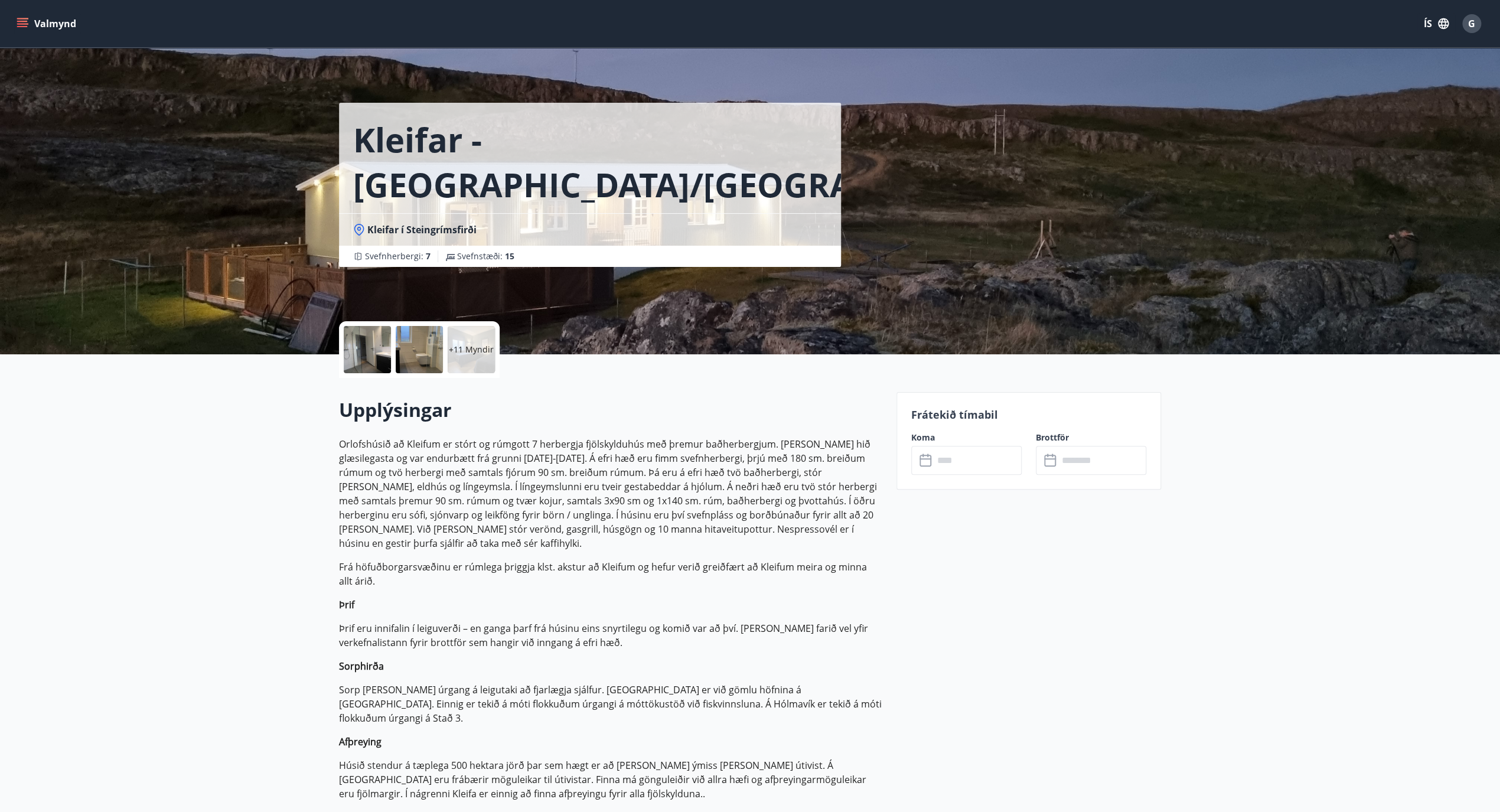
click at [974, 460] on input "text" at bounding box center [977, 460] width 88 height 29
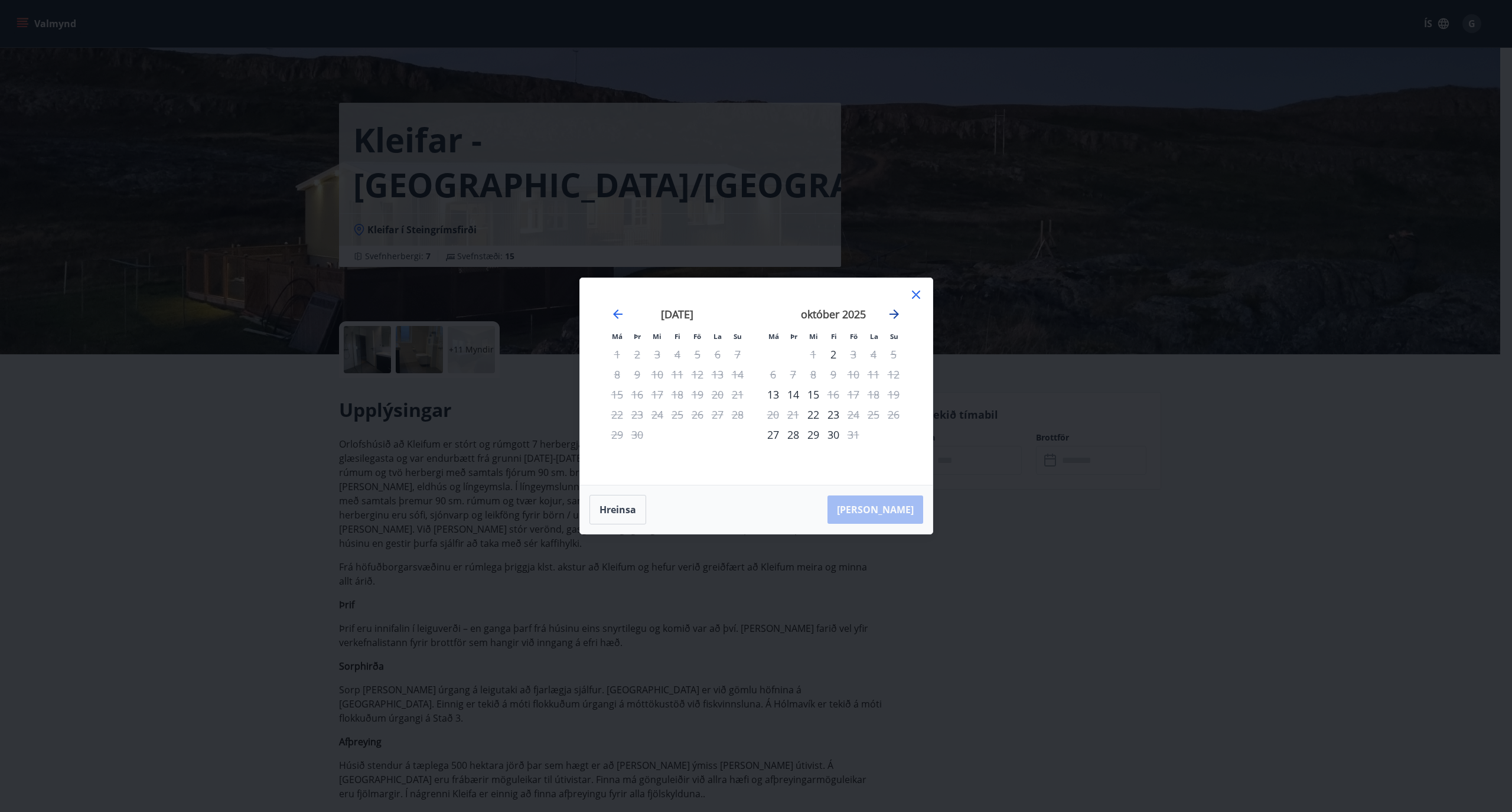
click at [892, 311] on icon "Move forward to switch to the next month." at bounding box center [894, 313] width 14 height 14
click at [834, 374] on div "11" at bounding box center [834, 375] width 20 height 20
click at [771, 398] on div "15" at bounding box center [773, 394] width 20 height 20
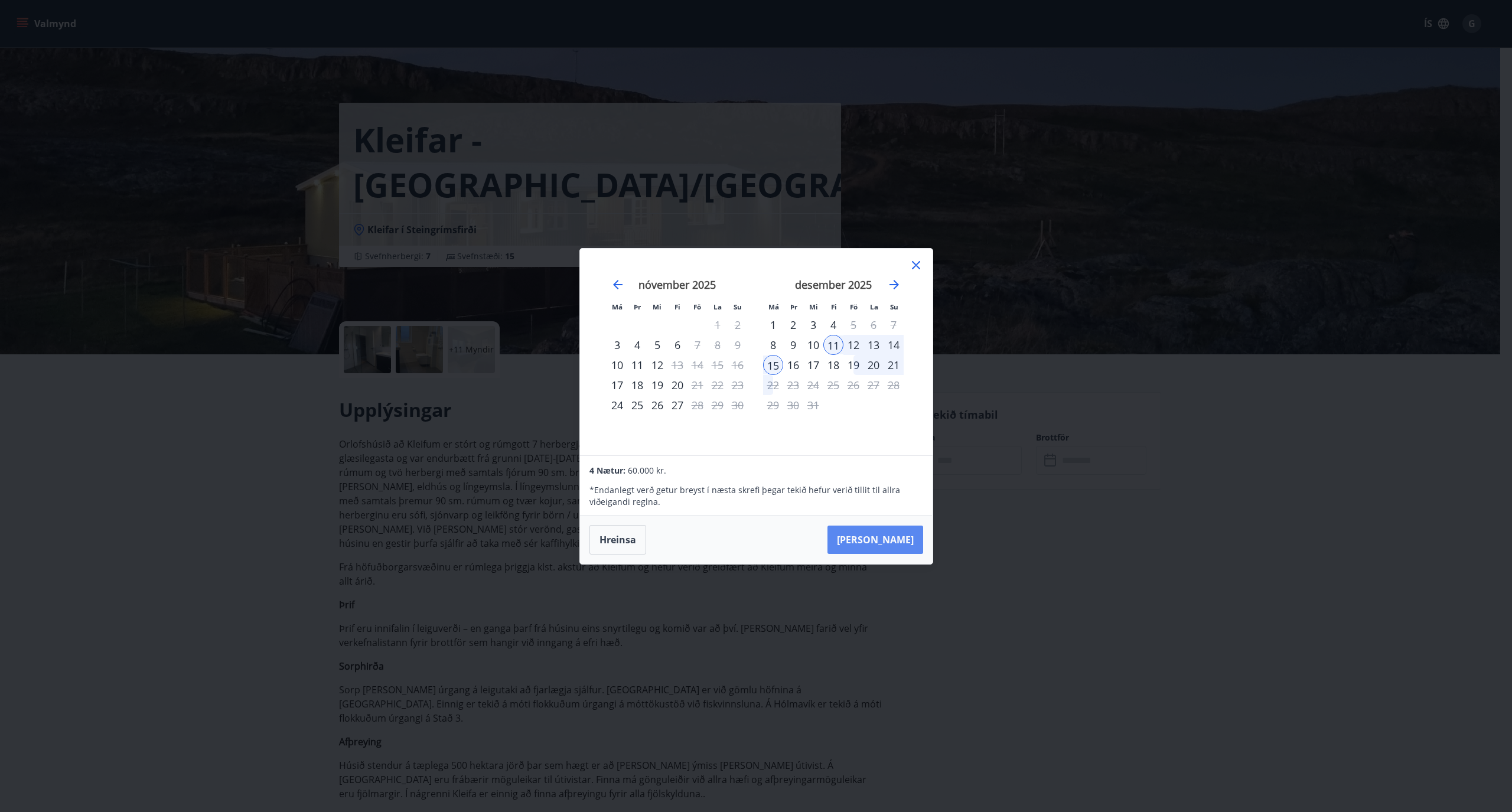
click at [904, 533] on button "[PERSON_NAME]" at bounding box center [876, 540] width 96 height 28
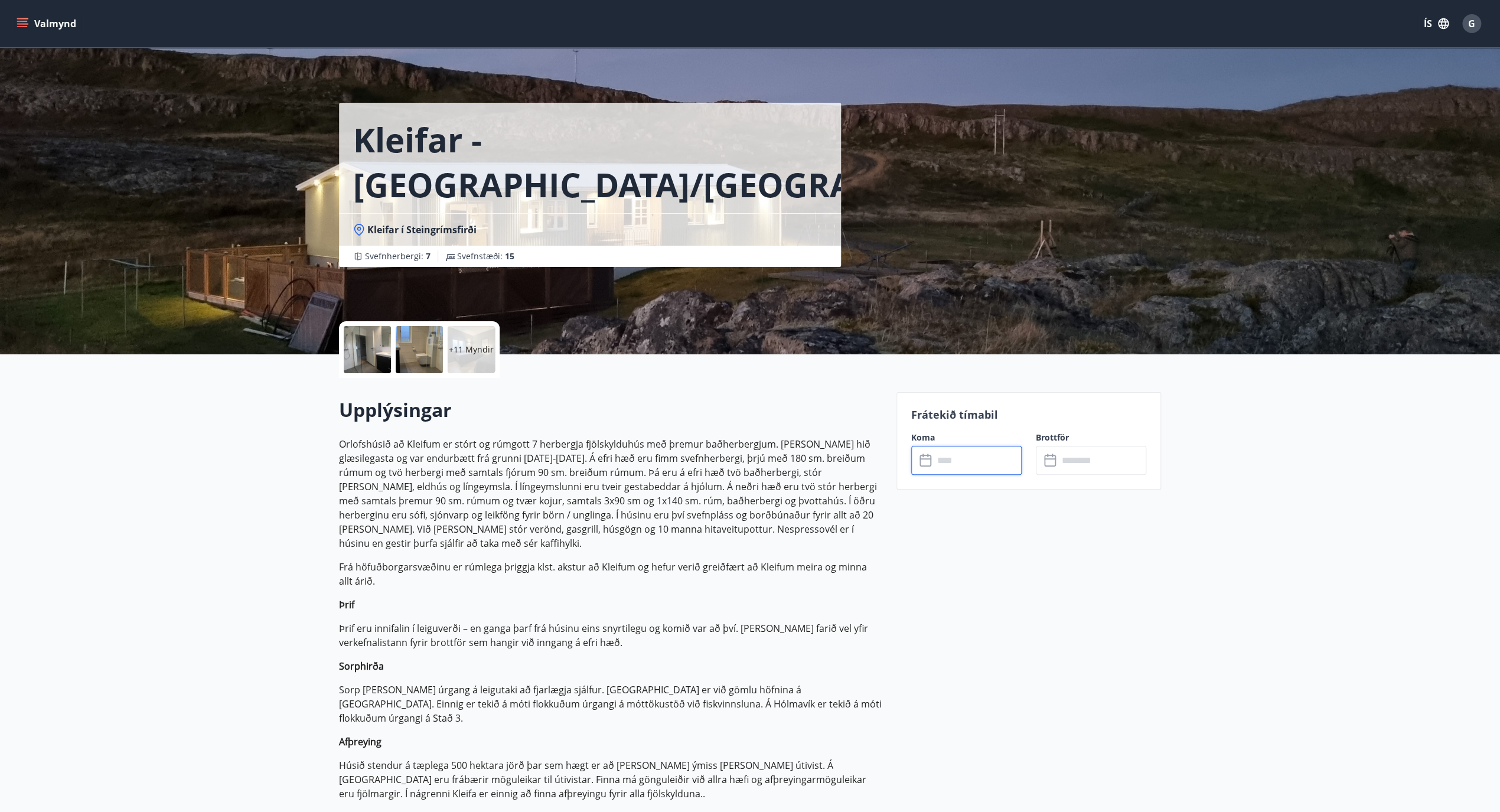
type input "******"
click at [1094, 569] on button "Greiða" at bounding box center [1092, 569] width 111 height 28
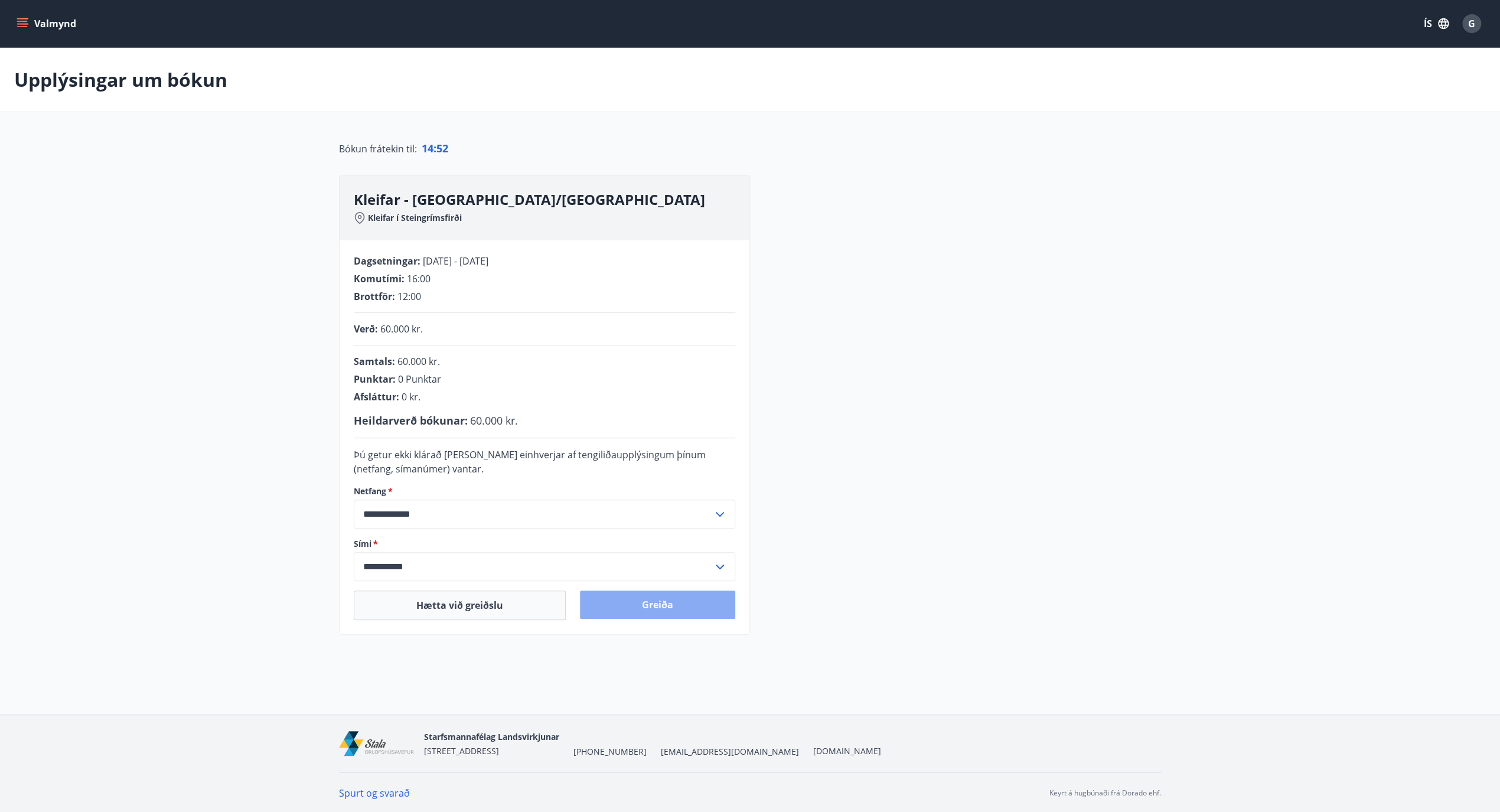
click at [652, 603] on button "Greiða" at bounding box center [657, 604] width 155 height 28
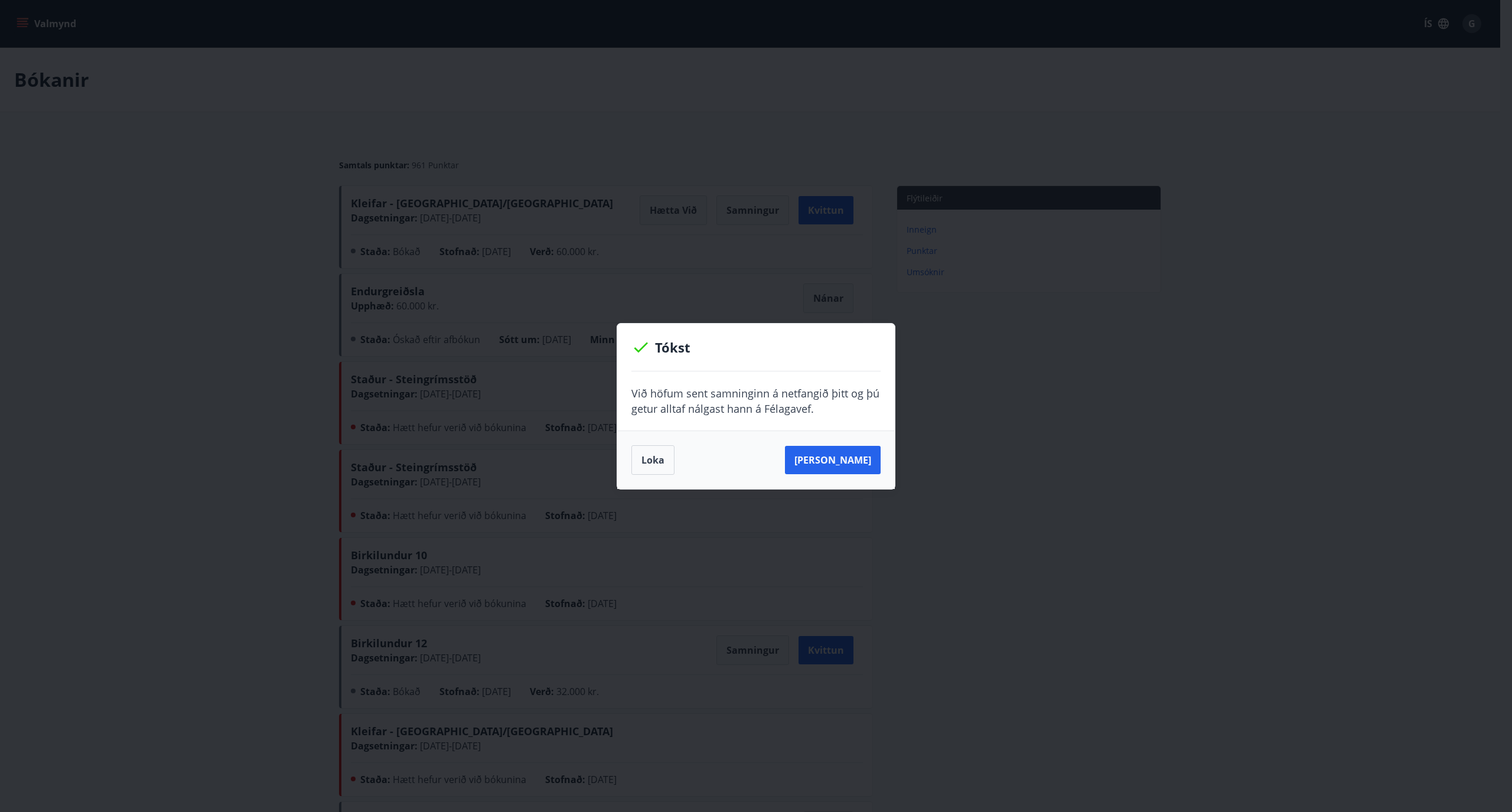
click at [86, 630] on div "Tókst Við höfum sent samninginn á netfangið þitt og þú getur alltaf nálgast [PE…" at bounding box center [756, 406] width 1512 height 812
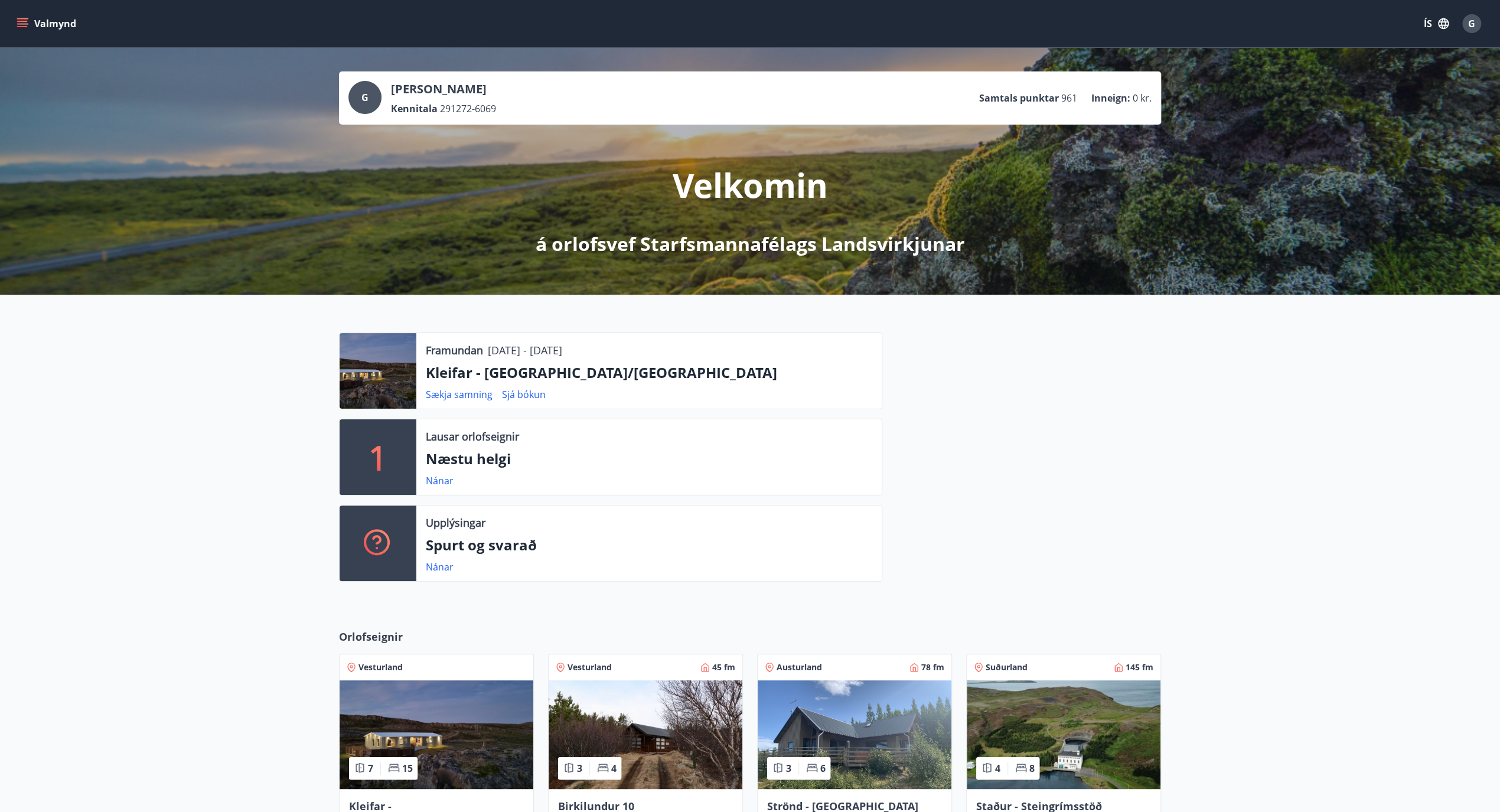
click at [463, 748] on img at bounding box center [437, 734] width 193 height 108
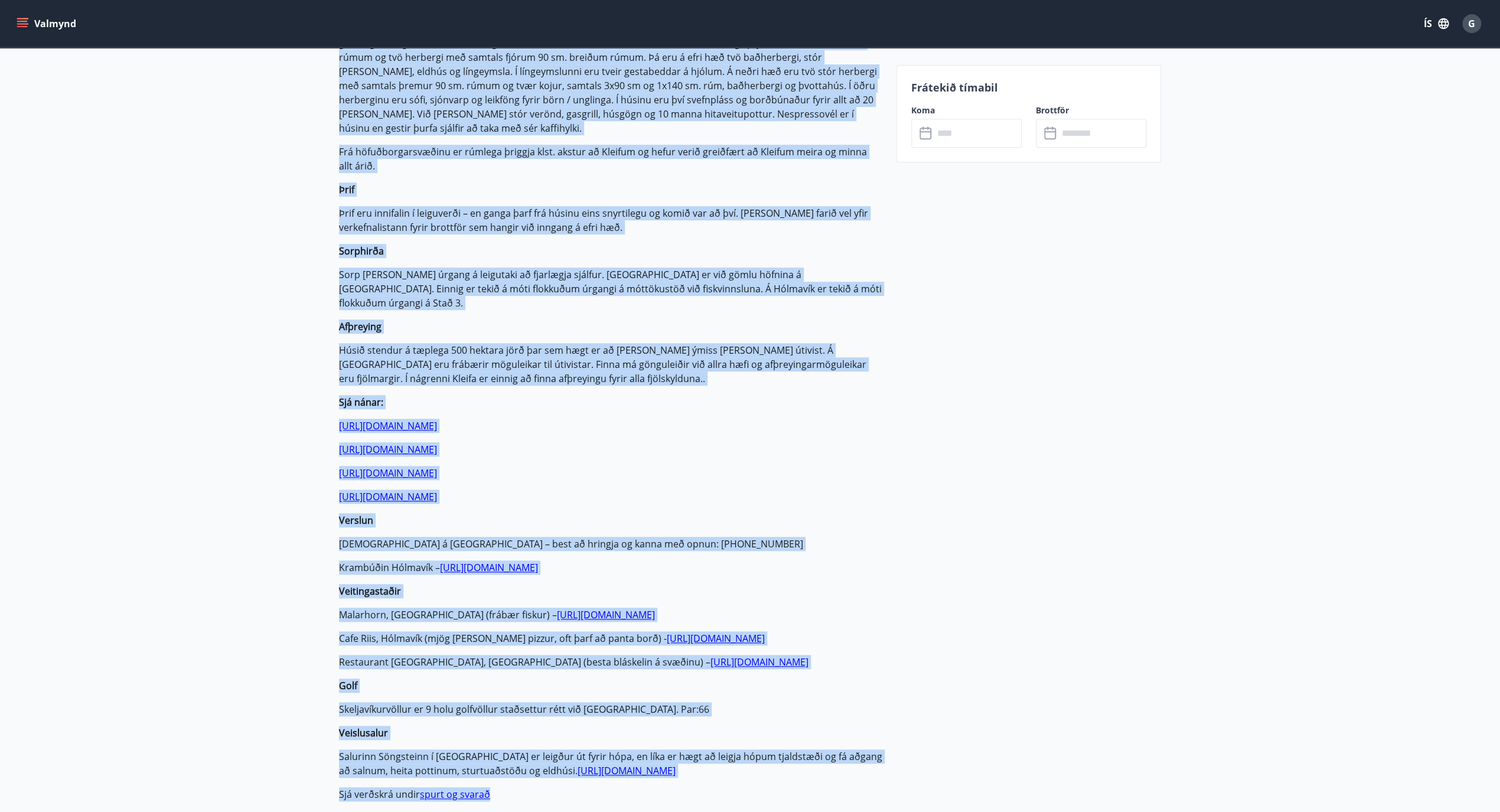
scroll to position [427, 0]
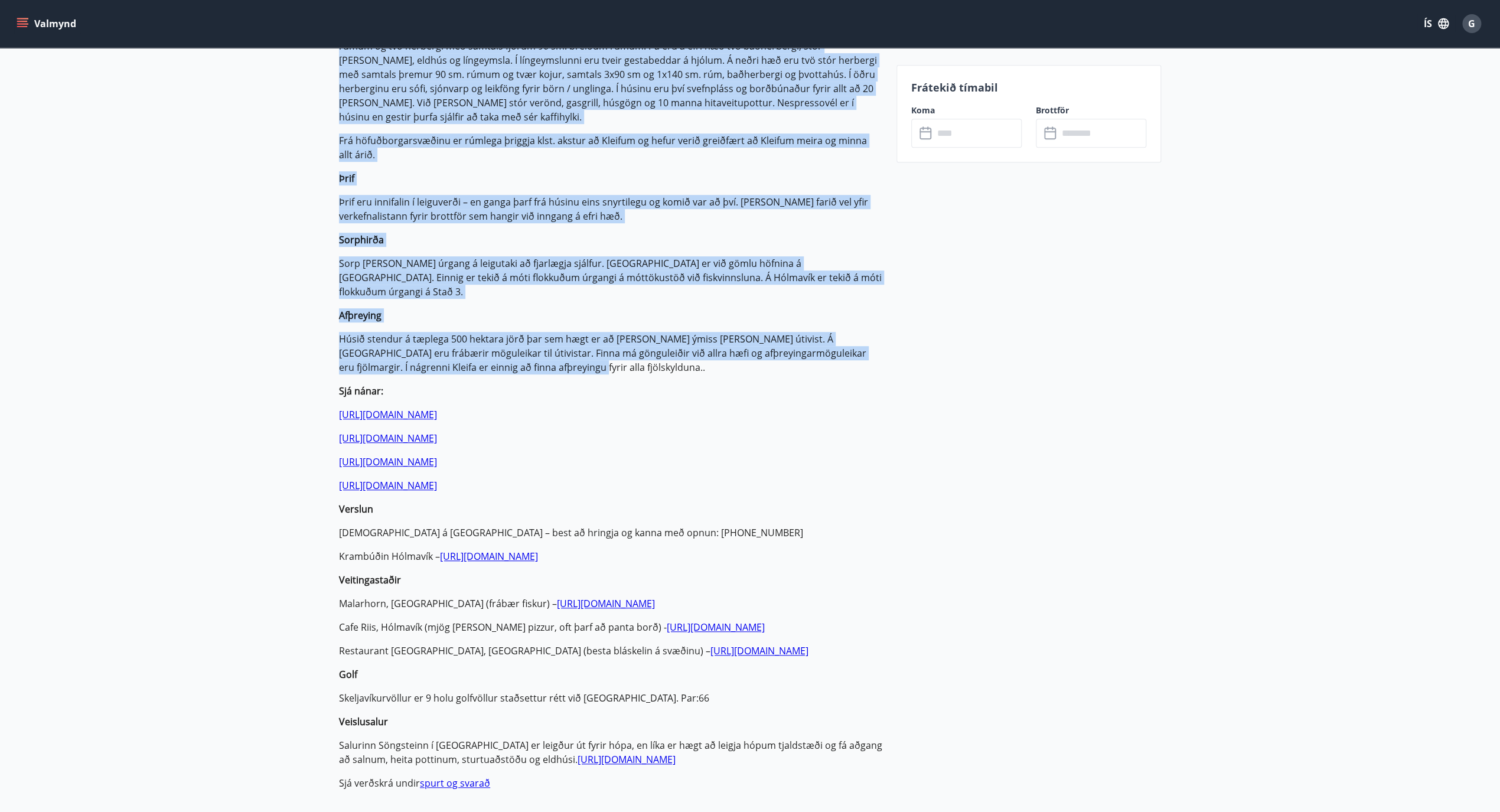
drag, startPoint x: 338, startPoint y: 443, endPoint x: 656, endPoint y: 332, distance: 336.8
copy p "Orlofshúsið að Kleifum er stórt og rúmgott 7 herbergja fjölskylduhús með þremur…"
